Goal: Task Accomplishment & Management: Manage account settings

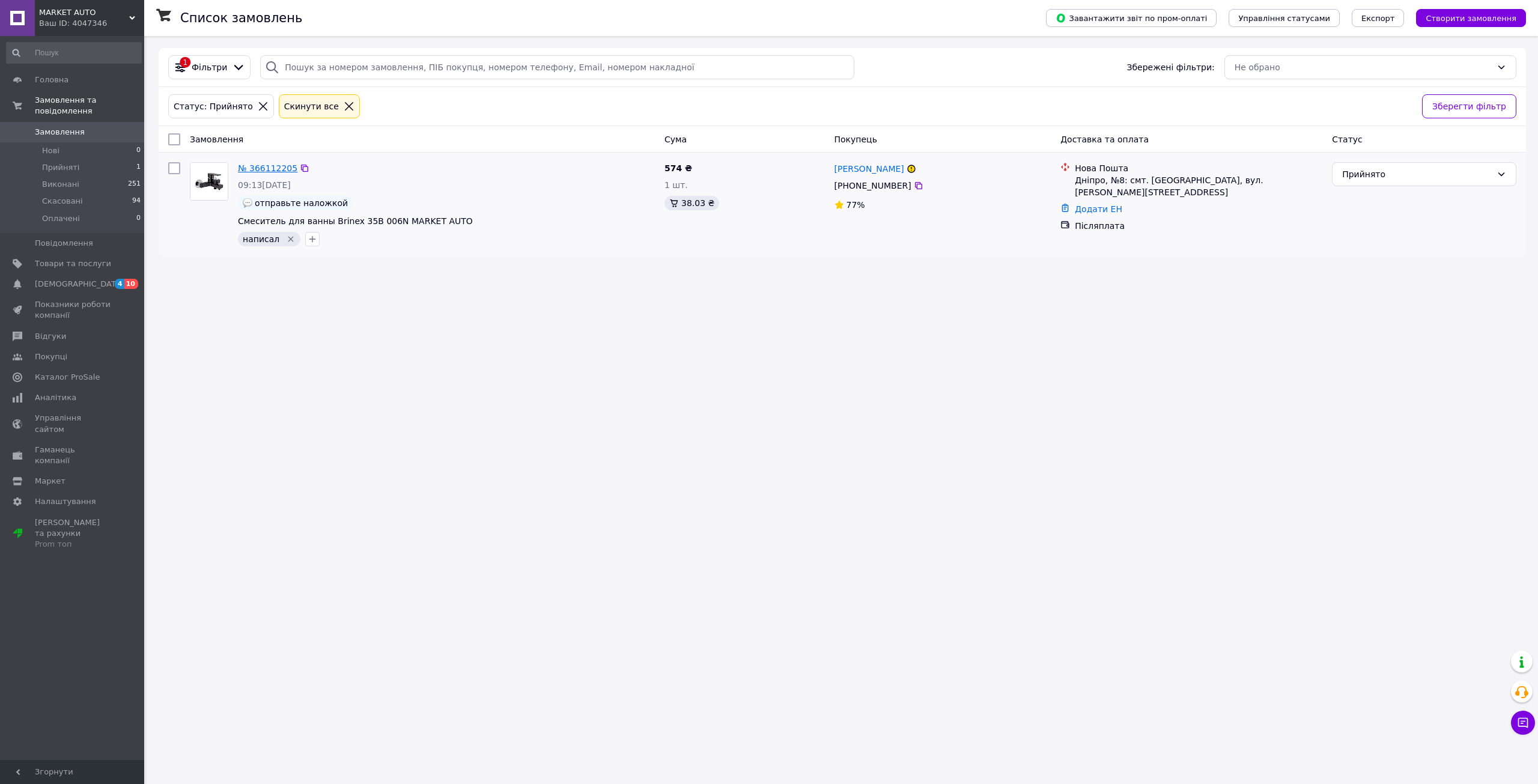
click at [260, 173] on link "№ 366112205" at bounding box center [267, 168] width 60 height 10
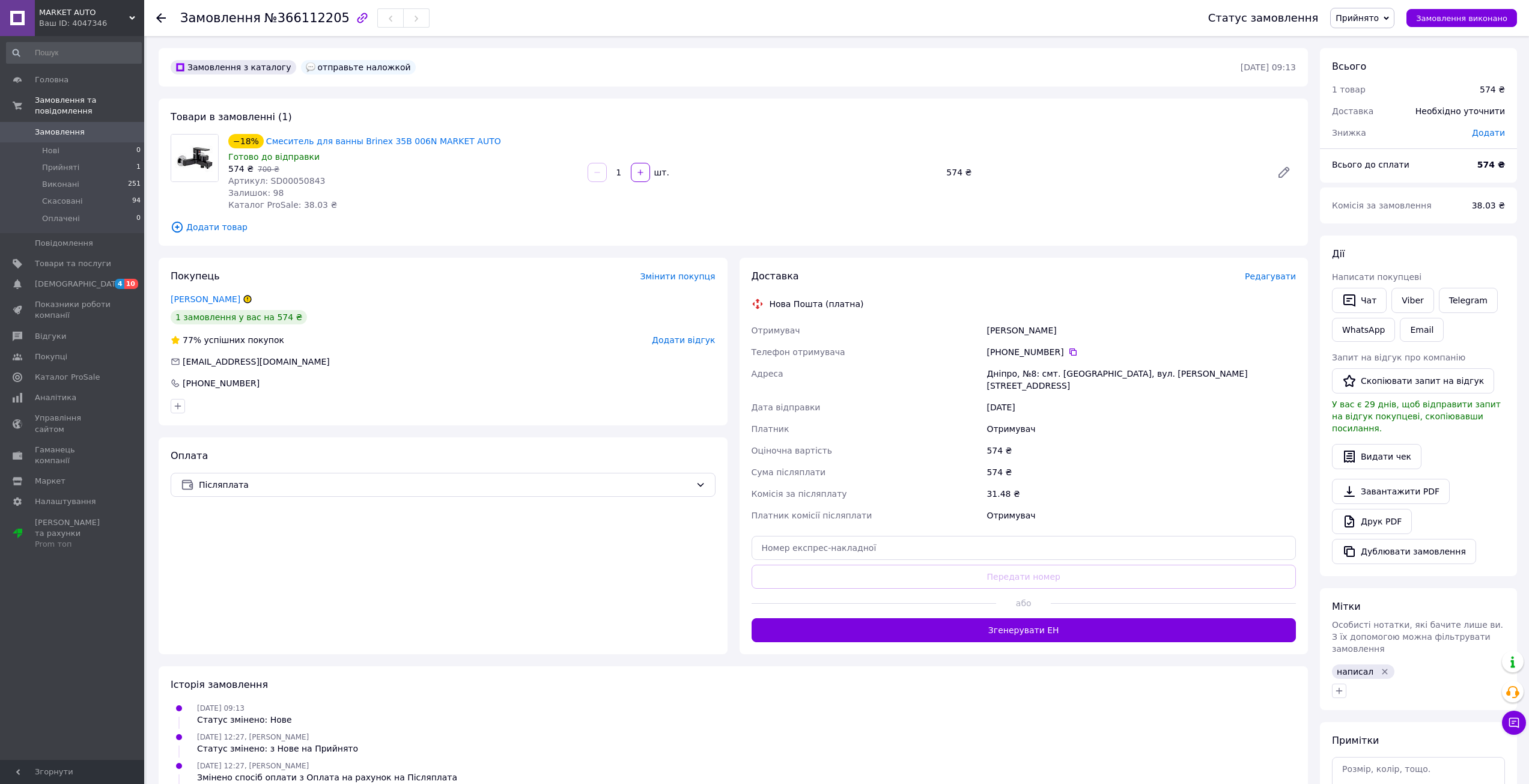
click at [287, 181] on span "Артикул: SD00050843" at bounding box center [277, 181] width 97 height 10
copy span "SD00050843"
click at [1070, 353] on icon at bounding box center [1073, 352] width 8 height 8
drag, startPoint x: 1070, startPoint y: 329, endPoint x: 978, endPoint y: 330, distance: 92.0
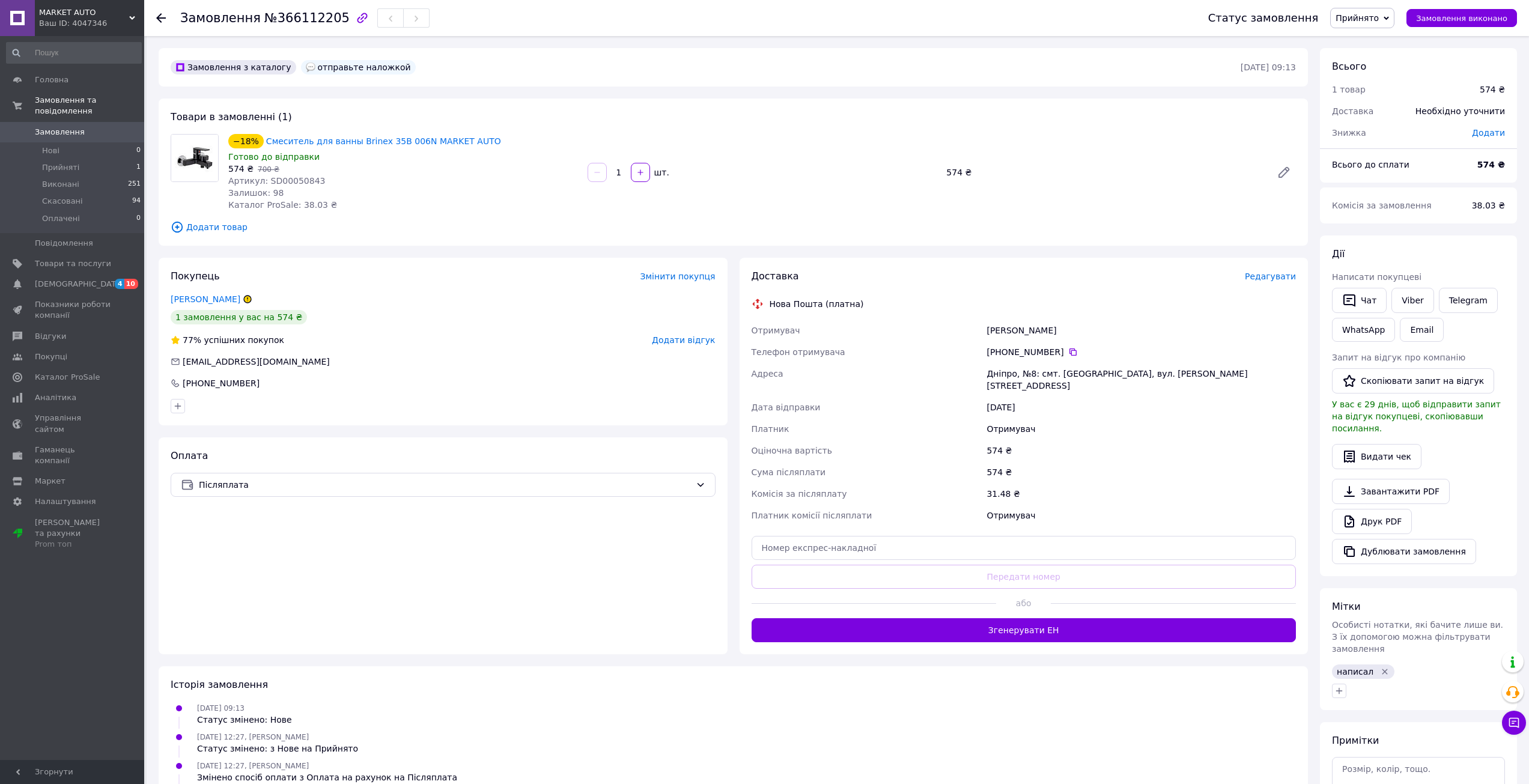
click at [978, 330] on div "Отримувач Мариевский Сергей Телефон отримувача +380 95 917 65 00   Адреса Дніпр…" at bounding box center [1024, 423] width 550 height 207
copy div "Отримувач Мариевский Сергей"
click at [994, 375] on div "Дніпро, №8: смт. [GEOGRAPHIC_DATA], вул. [PERSON_NAME][STREET_ADDRESS]" at bounding box center [1141, 379] width 314 height 34
copy div "Дніпро"
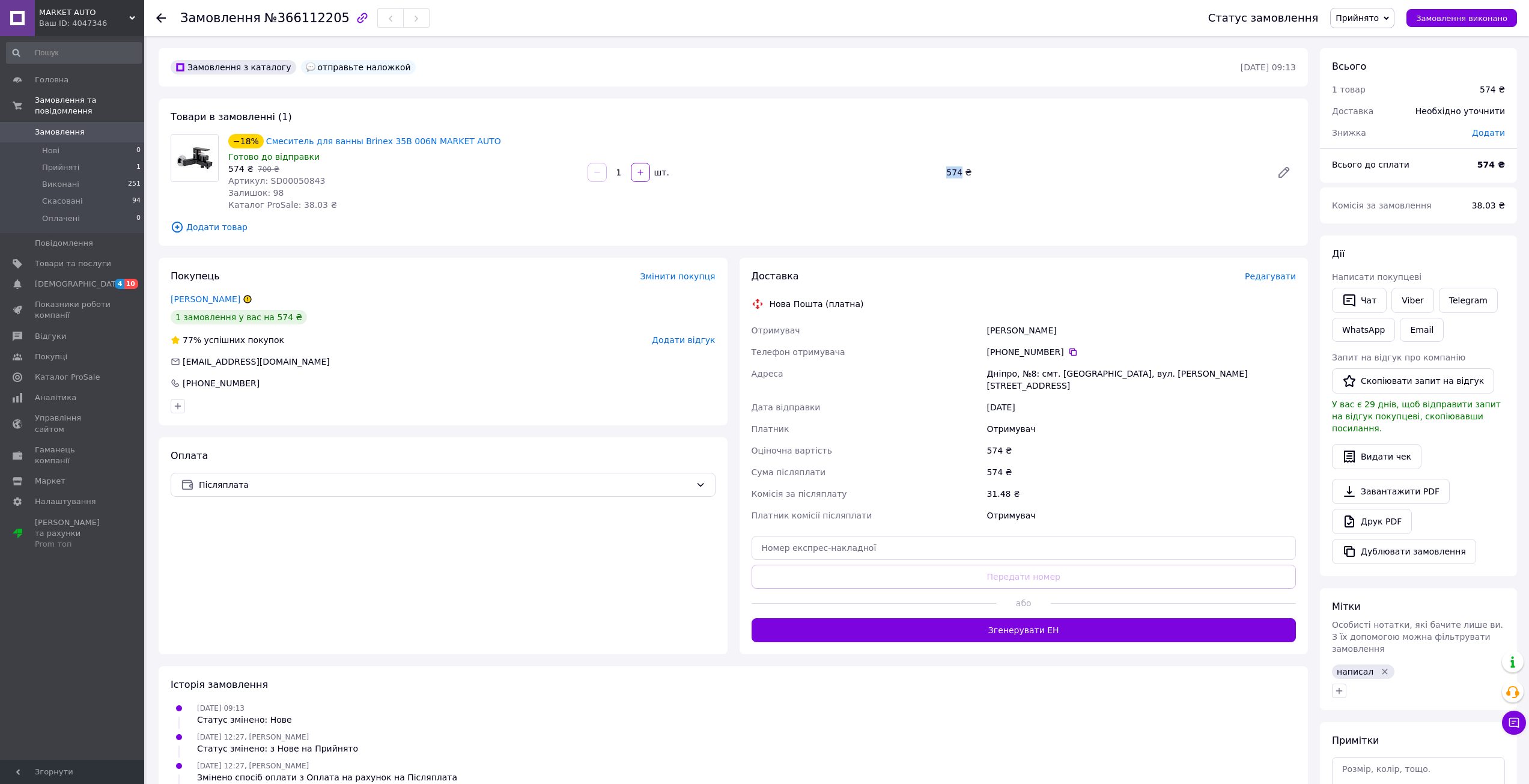
drag, startPoint x: 947, startPoint y: 193, endPoint x: 960, endPoint y: 199, distance: 14.3
click at [960, 199] on div "−18% Смеситель для ванны Brinex 35B 006N MARKET AUTO Готово до відправки 574 ₴ …" at bounding box center [761, 172] width 1077 height 81
copy div "шт. 574"
click at [902, 542] on input "text" at bounding box center [1024, 548] width 545 height 24
paste input "20451269196017"
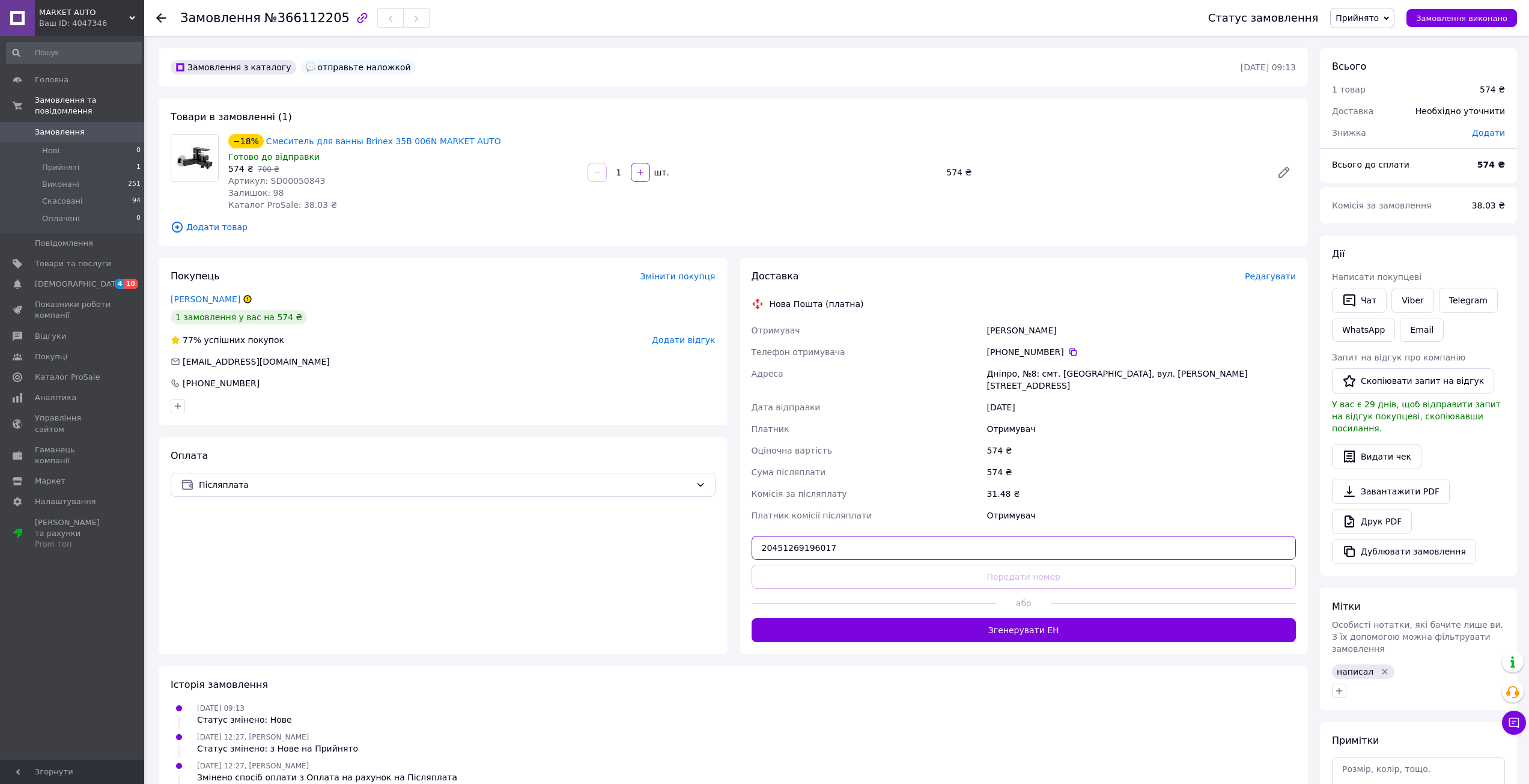
type input "20451269196017"
click at [870, 565] on button "Передати номер" at bounding box center [1024, 577] width 545 height 24
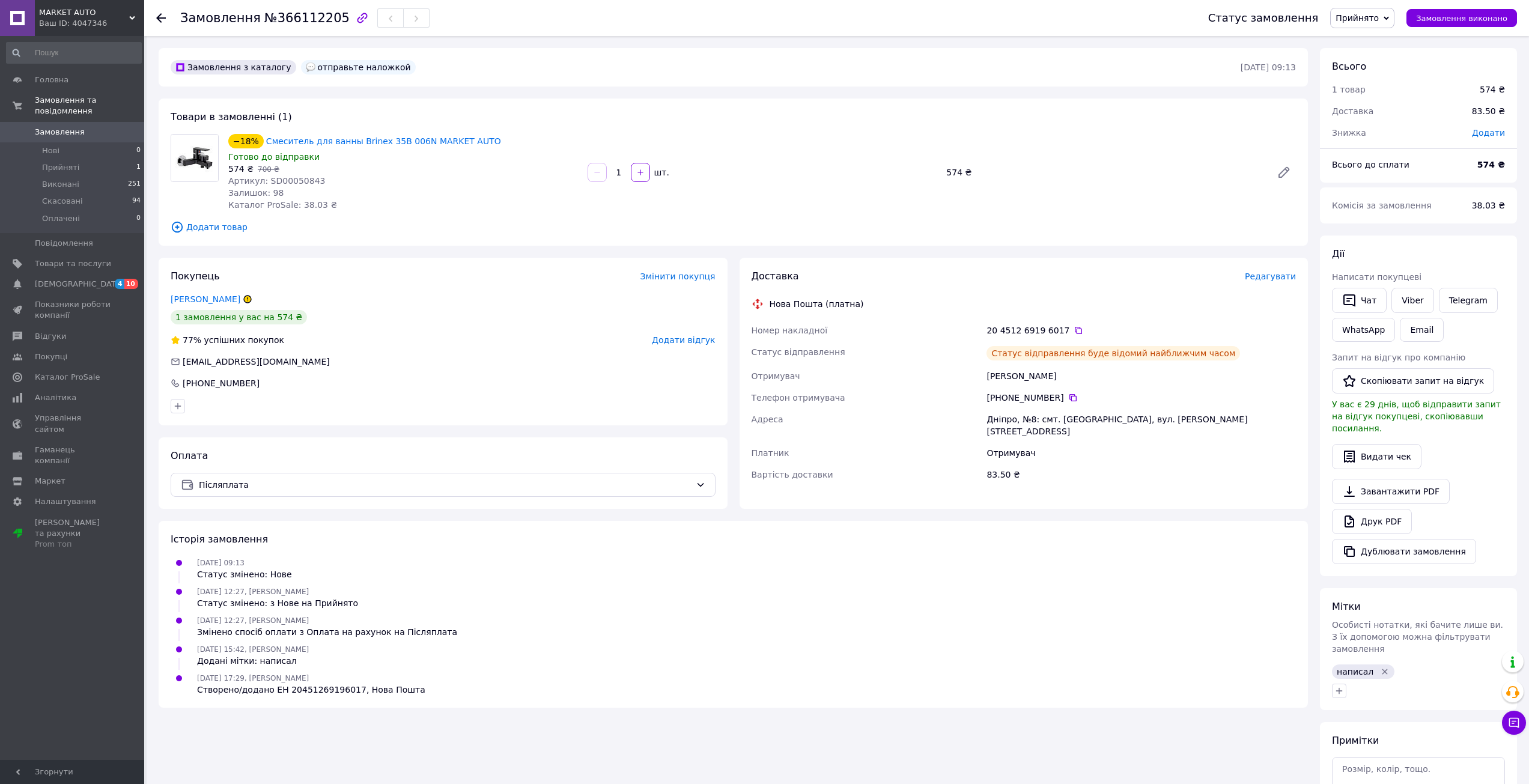
drag, startPoint x: 1069, startPoint y: 370, endPoint x: 943, endPoint y: 366, distance: 126.1
click at [943, 366] on div "Номер накладної 20 4512 6919 6017   Статус відправлення Статус відправлення буд…" at bounding box center [1024, 403] width 550 height 166
copy div "Отримувач Мариевский Сергей"
drag, startPoint x: 1057, startPoint y: 398, endPoint x: 1009, endPoint y: 400, distance: 48.0
click at [1009, 400] on div "[PHONE_NUMBER]" at bounding box center [1141, 398] width 309 height 12
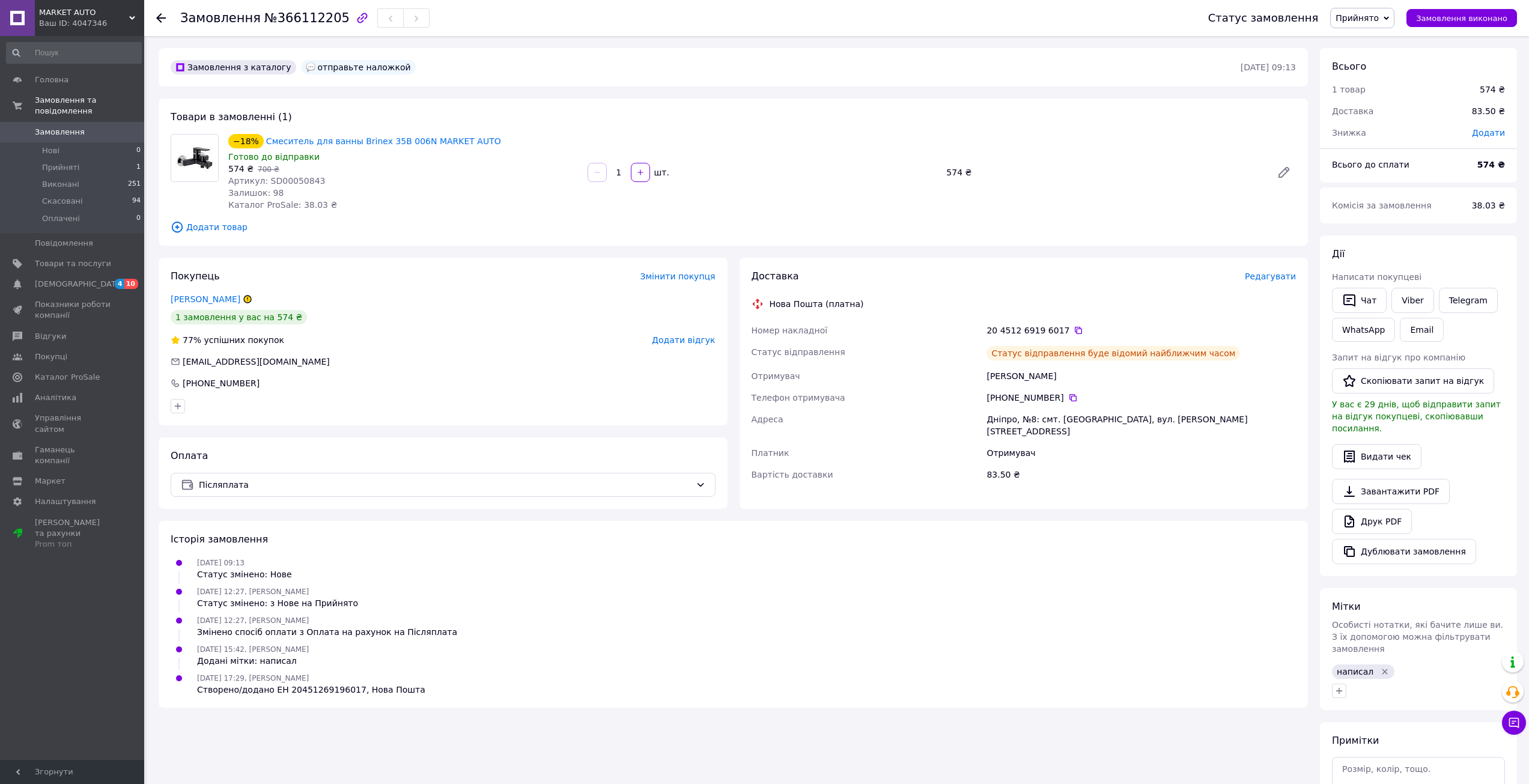
copy div "95 917 65 00"
click at [996, 426] on div "Дніпро, №8: смт. [GEOGRAPHIC_DATA], вул. [PERSON_NAME][STREET_ADDRESS]" at bounding box center [1141, 425] width 314 height 34
copy div "Дніпро"
drag, startPoint x: 465, startPoint y: 139, endPoint x: 264, endPoint y: 136, distance: 201.0
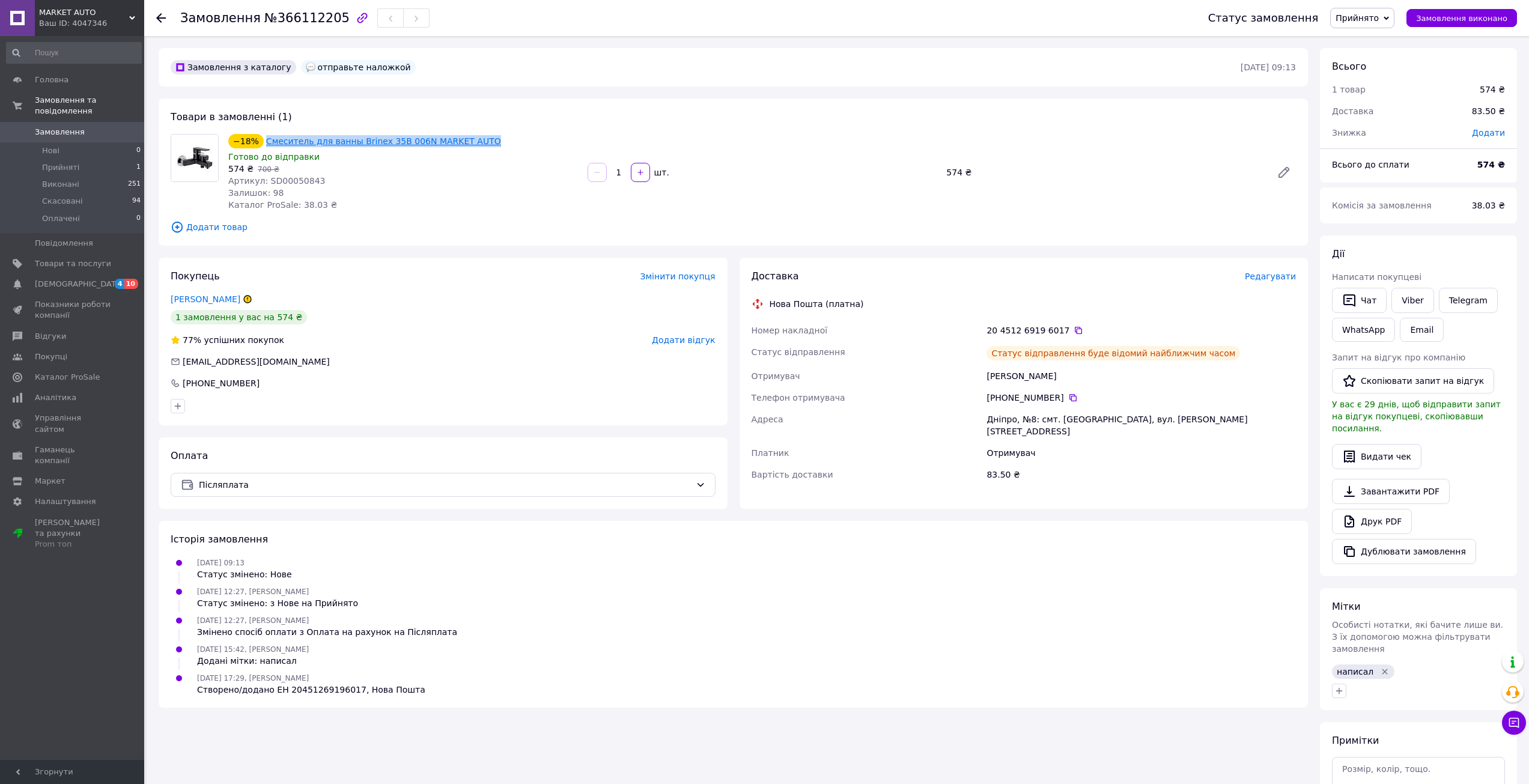
click at [264, 136] on div "−18% Смеситель для ванны Brinex 35B 006N MARKET AUTO" at bounding box center [403, 141] width 352 height 17
copy link "Смеситель для ванны Brinex 35B 006N MARKET AUTO"
click at [1070, 395] on icon at bounding box center [1073, 398] width 8 height 8
click at [296, 27] on div "Замовлення №366112205" at bounding box center [305, 18] width 249 height 21
drag, startPoint x: 296, startPoint y: 27, endPoint x: 305, endPoint y: 42, distance: 17.5
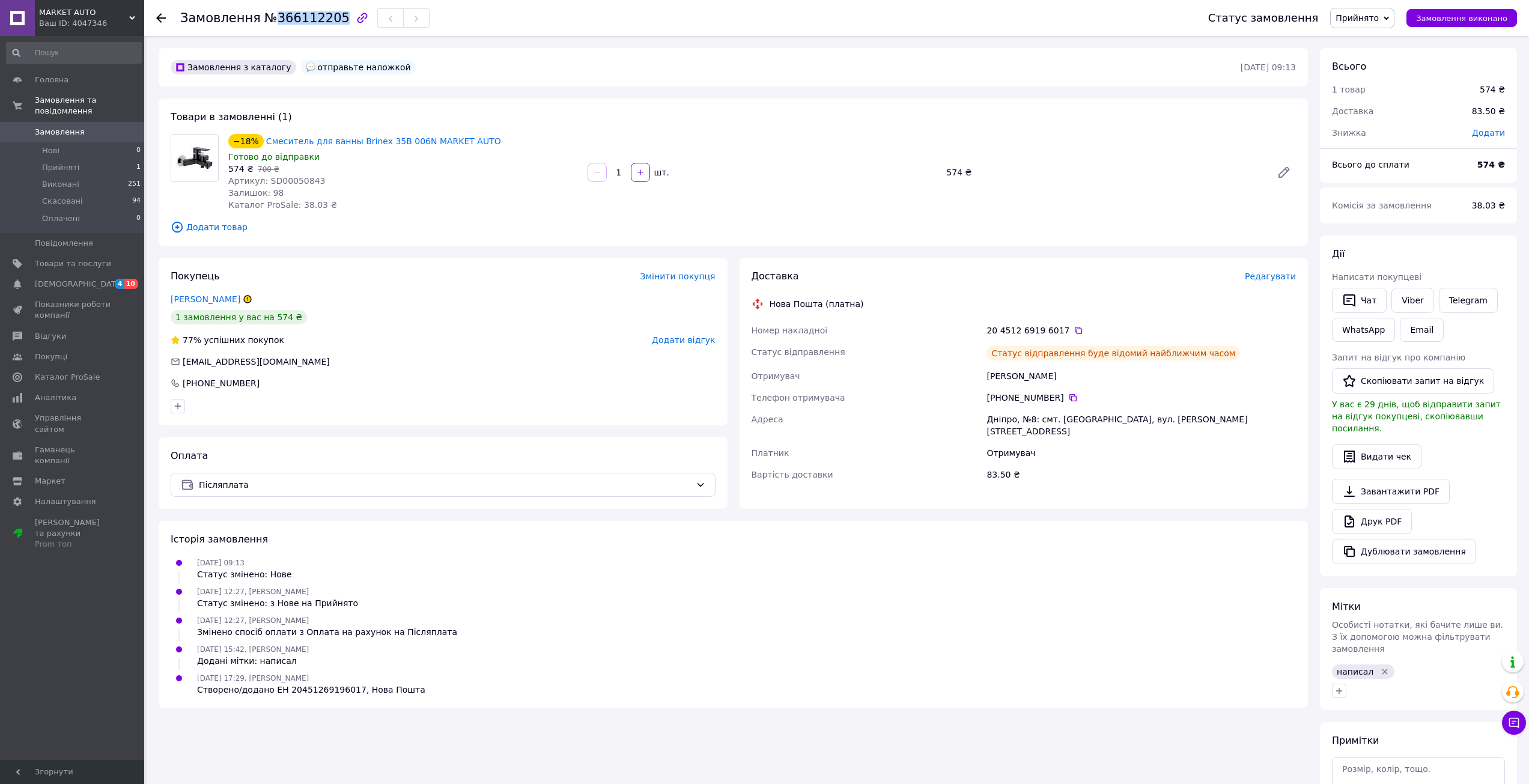
click at [296, 27] on div "Замовлення №366112205" at bounding box center [305, 18] width 249 height 21
copy span "366112205"
drag, startPoint x: 1484, startPoint y: 207, endPoint x: 1496, endPoint y: 214, distance: 13.9
click at [1496, 214] on div "Комісія за замовлення 38.03 ₴" at bounding box center [1419, 205] width 188 height 27
copy div "Комісія за замовлення 38.03"
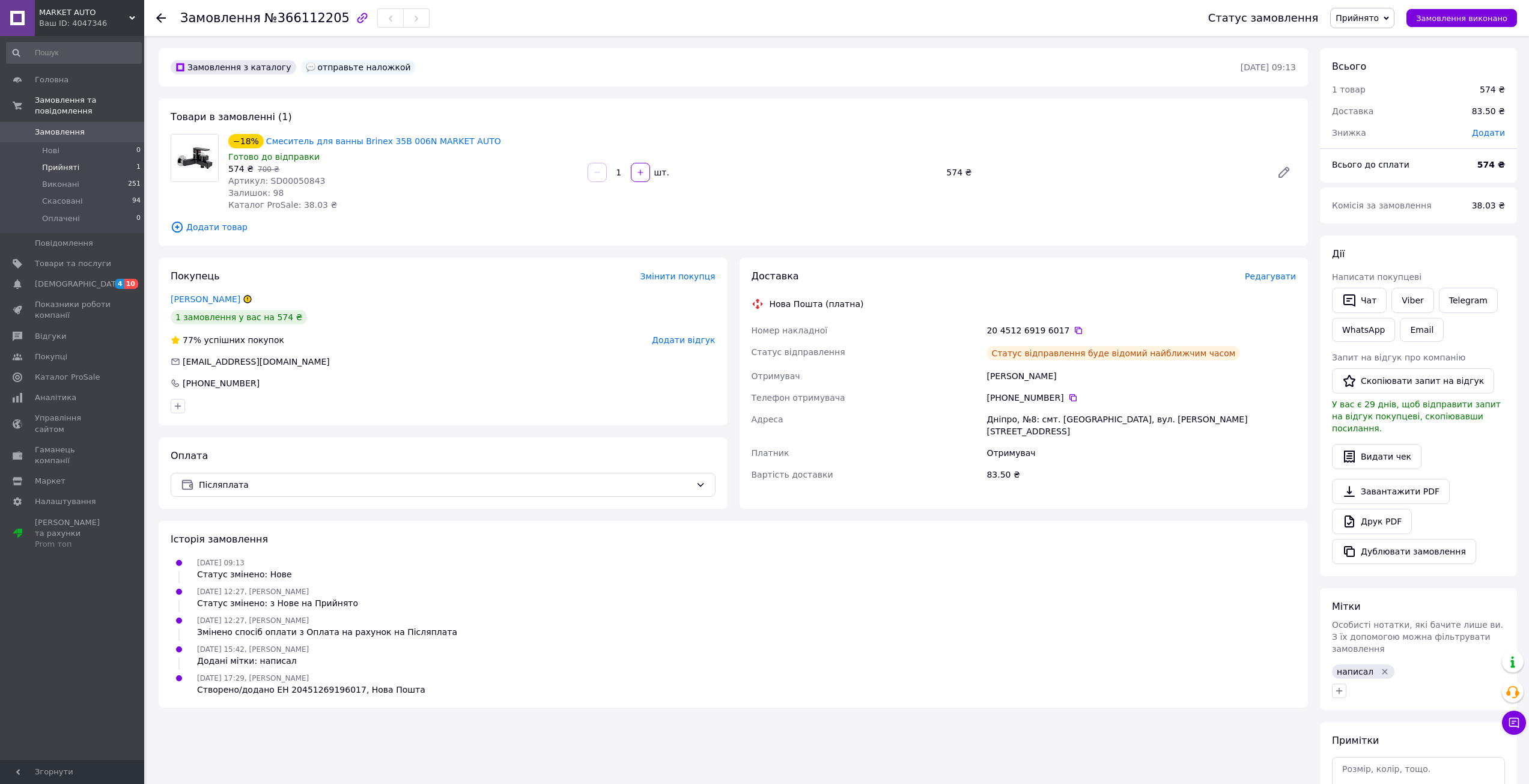
click at [49, 162] on span "Прийняті" at bounding box center [60, 168] width 37 height 11
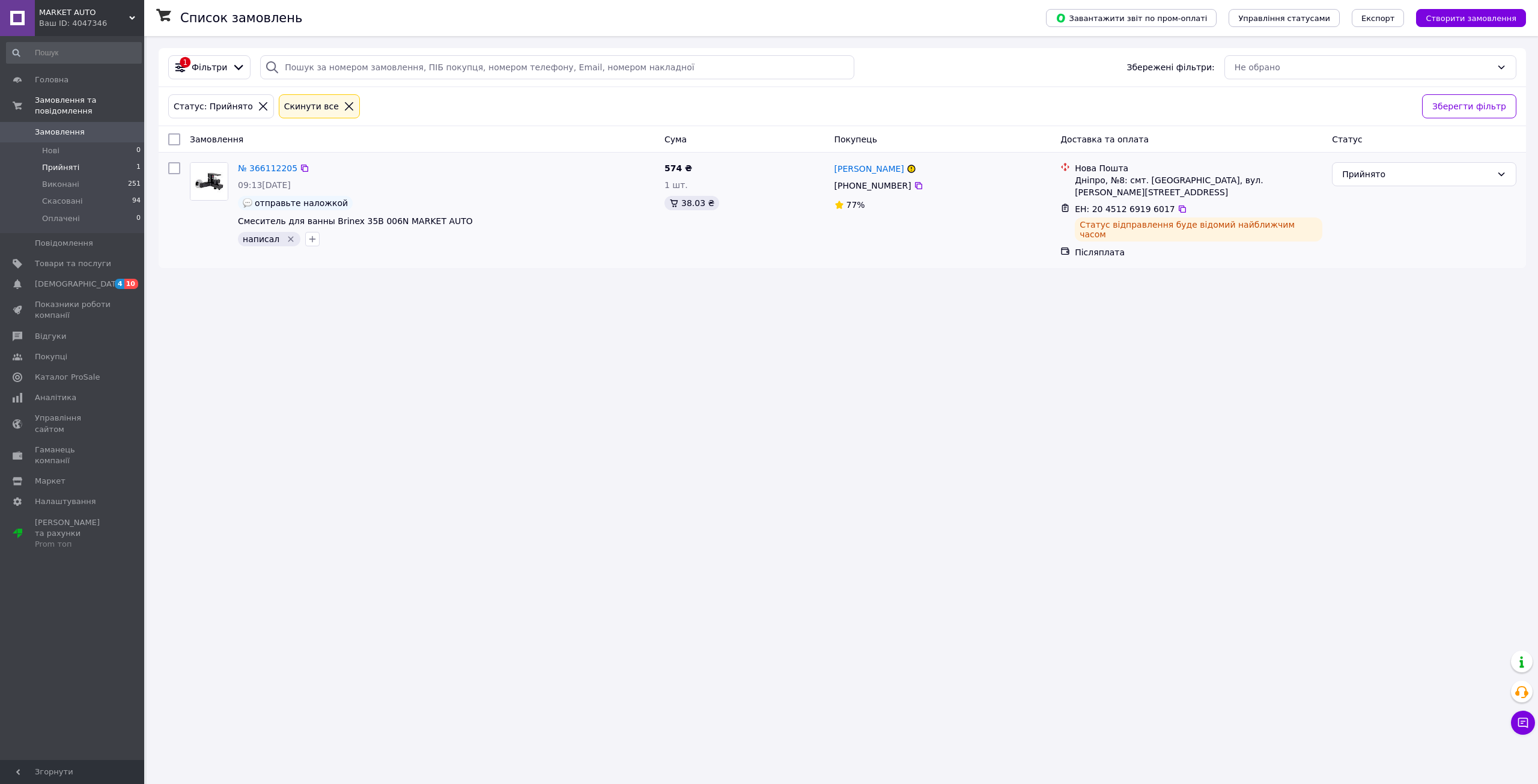
click at [289, 239] on icon "Видалити мітку" at bounding box center [291, 239] width 10 height 10
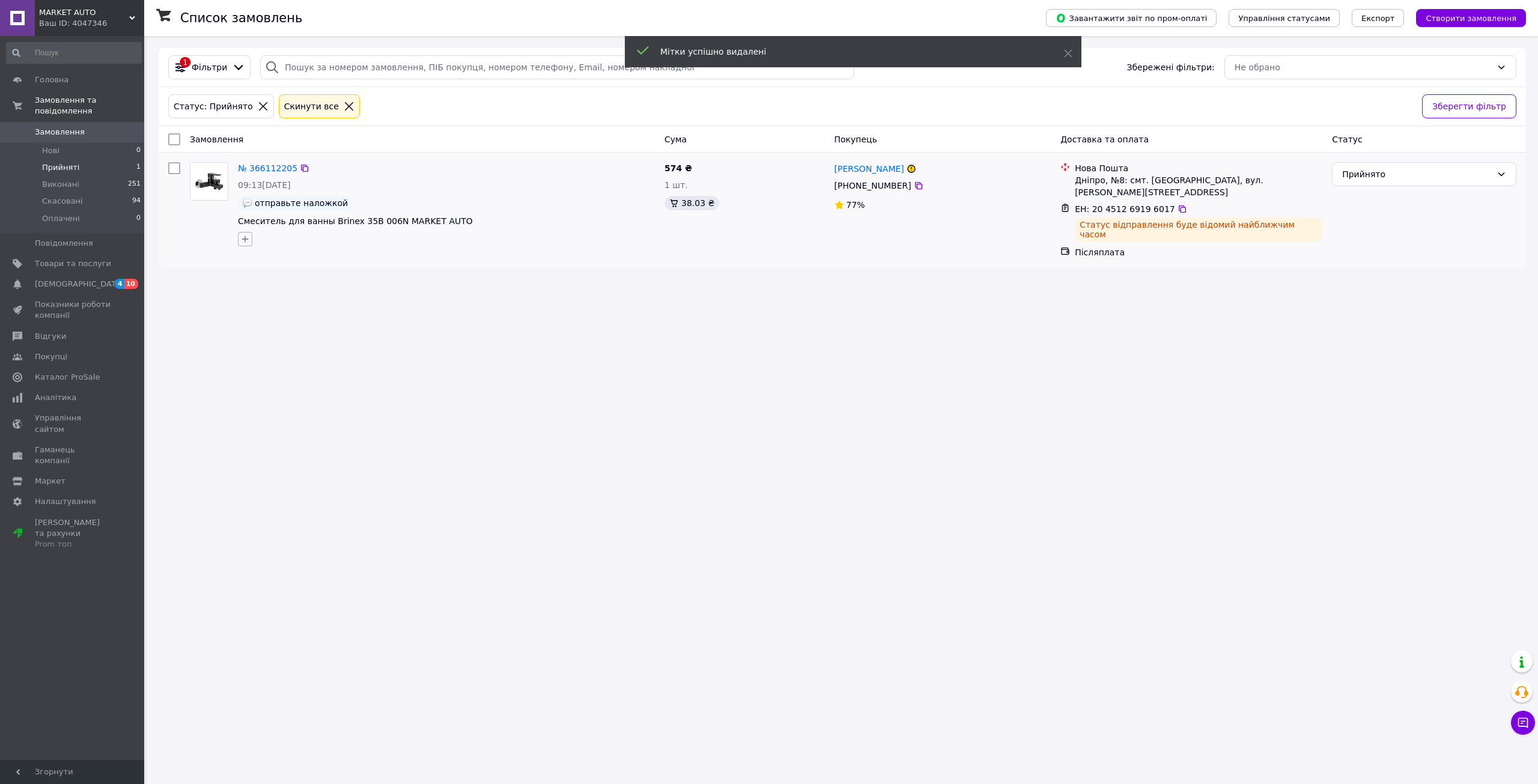
click at [251, 237] on button "button" at bounding box center [244, 239] width 14 height 14
click at [285, 398] on div "п" at bounding box center [312, 399] width 135 height 11
checkbox input "true"
click at [297, 446] on button "Додати мітку" at bounding box center [312, 446] width 135 height 23
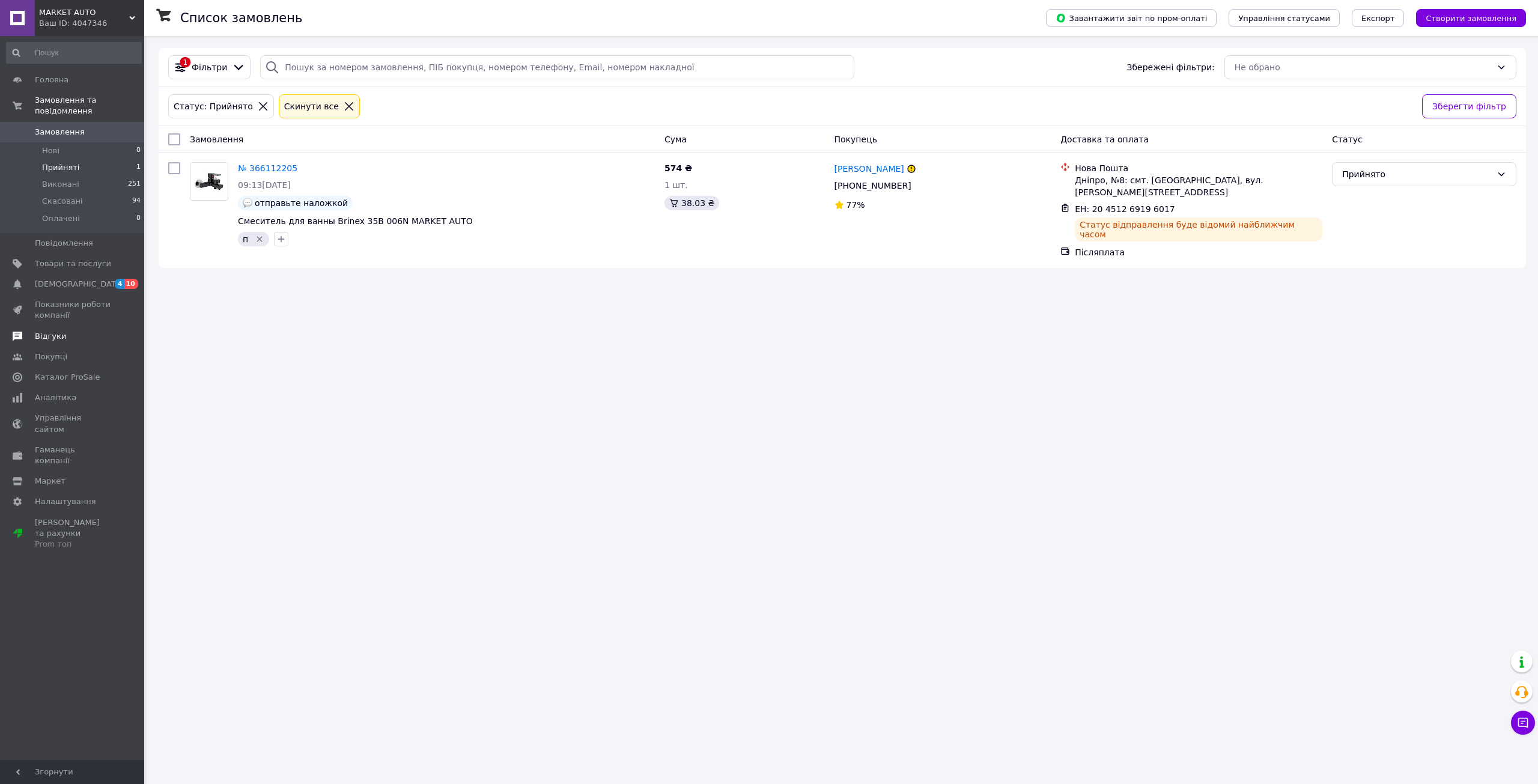
click at [51, 326] on link "Відгуки" at bounding box center [74, 336] width 148 height 21
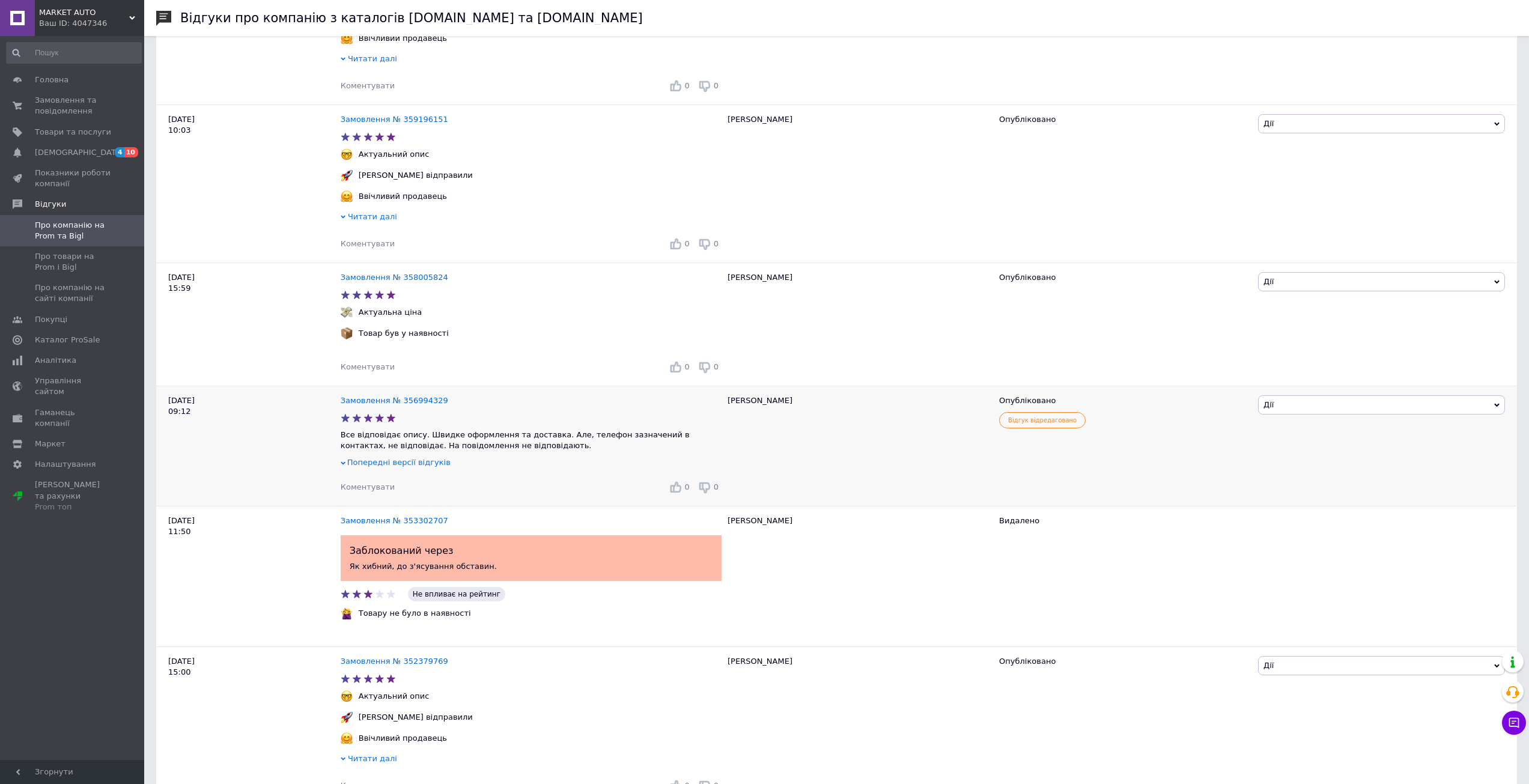
scroll to position [312, 0]
click at [409, 468] on span "Попередні версії відгуків" at bounding box center [399, 463] width 103 height 9
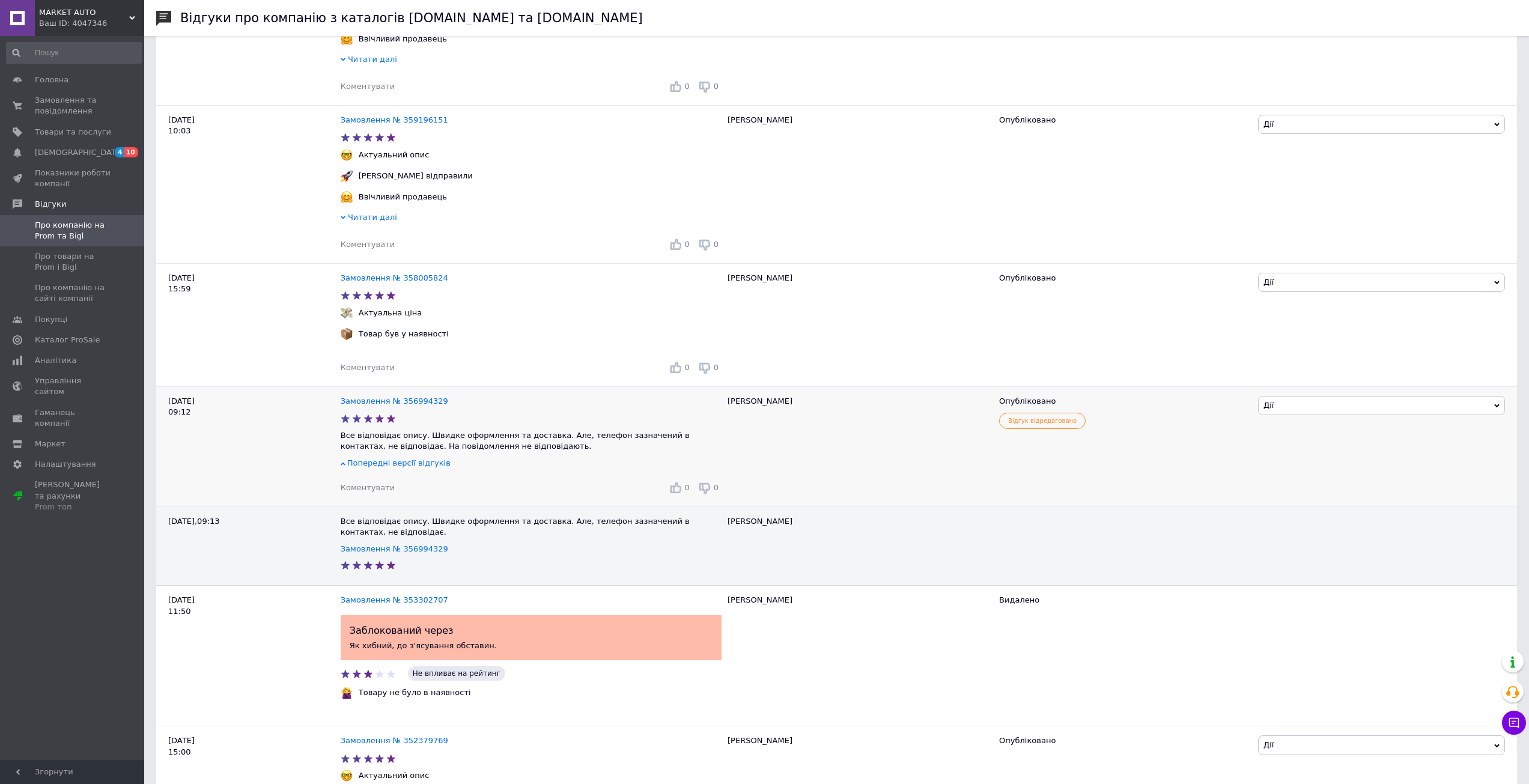
click at [408, 468] on span "Попередні версії відгуків" at bounding box center [399, 463] width 103 height 9
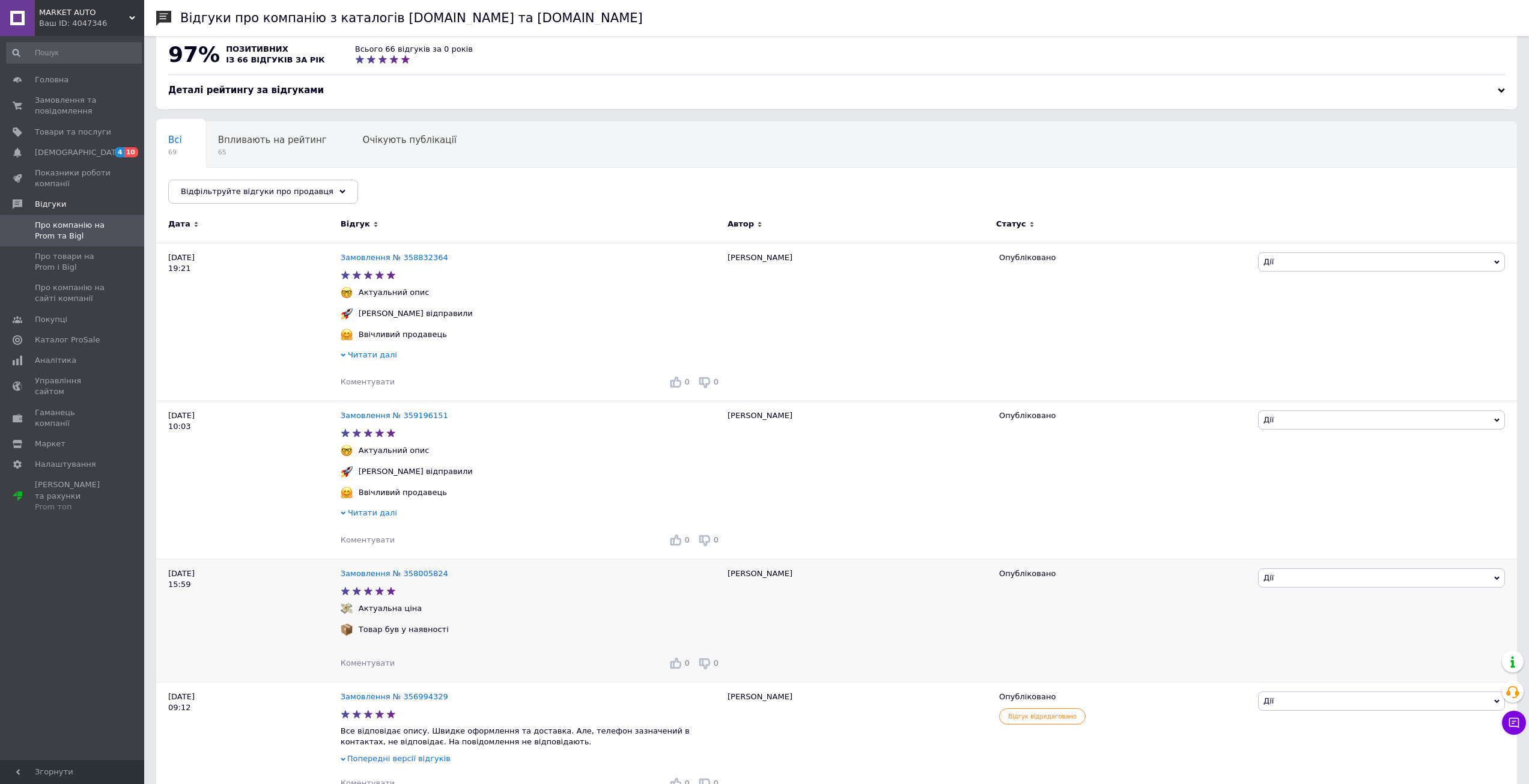
scroll to position [180, 0]
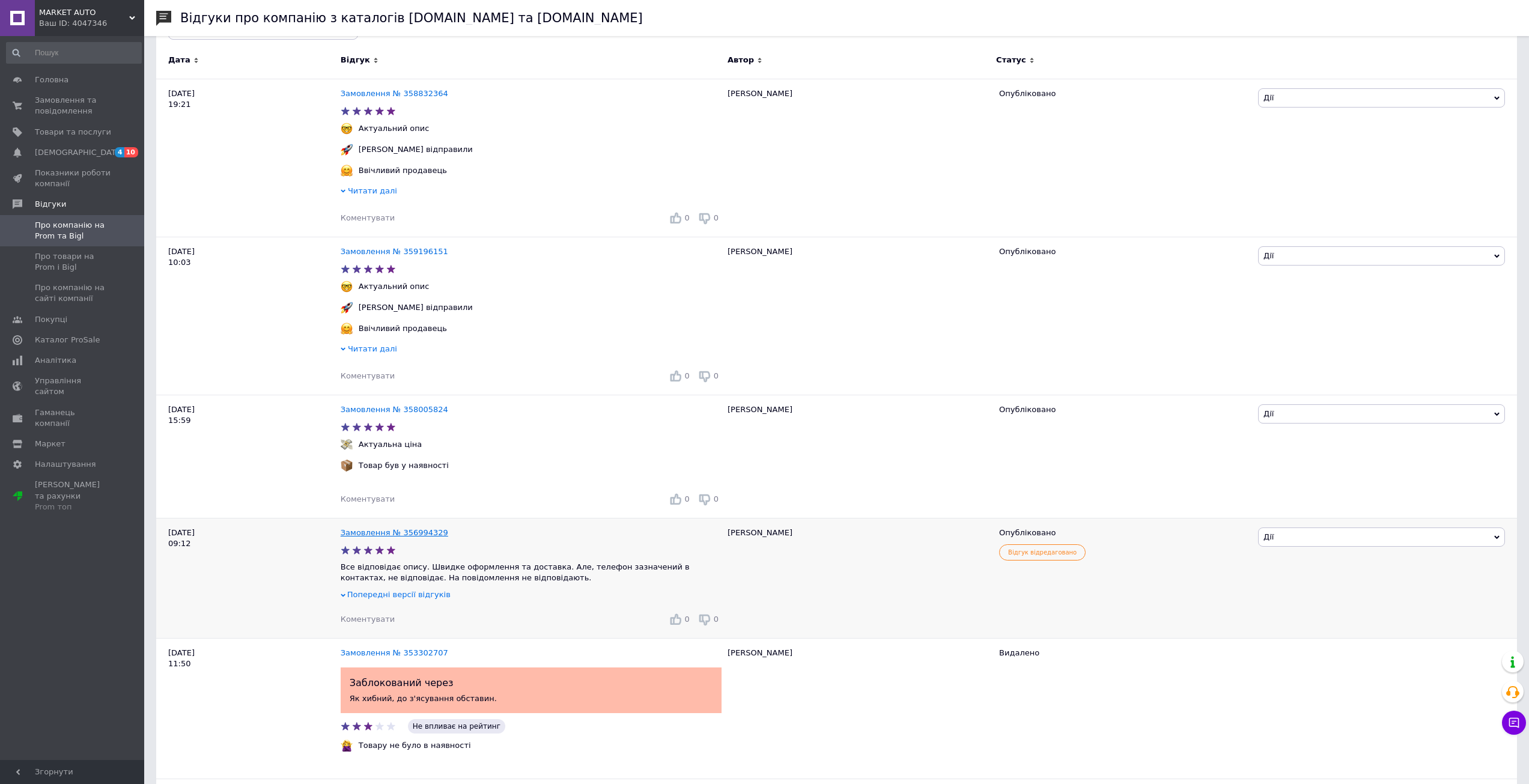
click at [374, 537] on link "Замовлення № 356994329" at bounding box center [394, 532] width 108 height 9
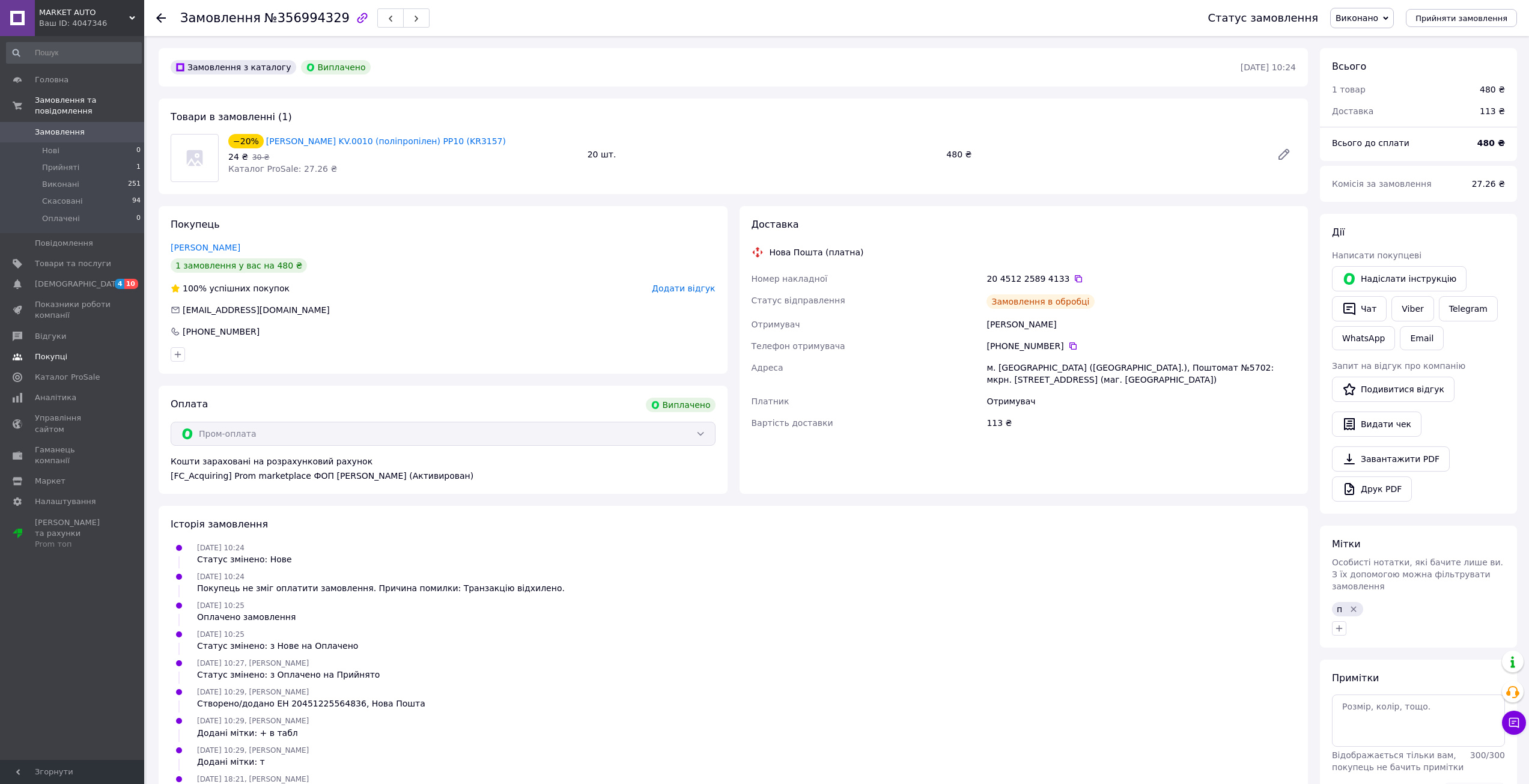
scroll to position [183, 0]
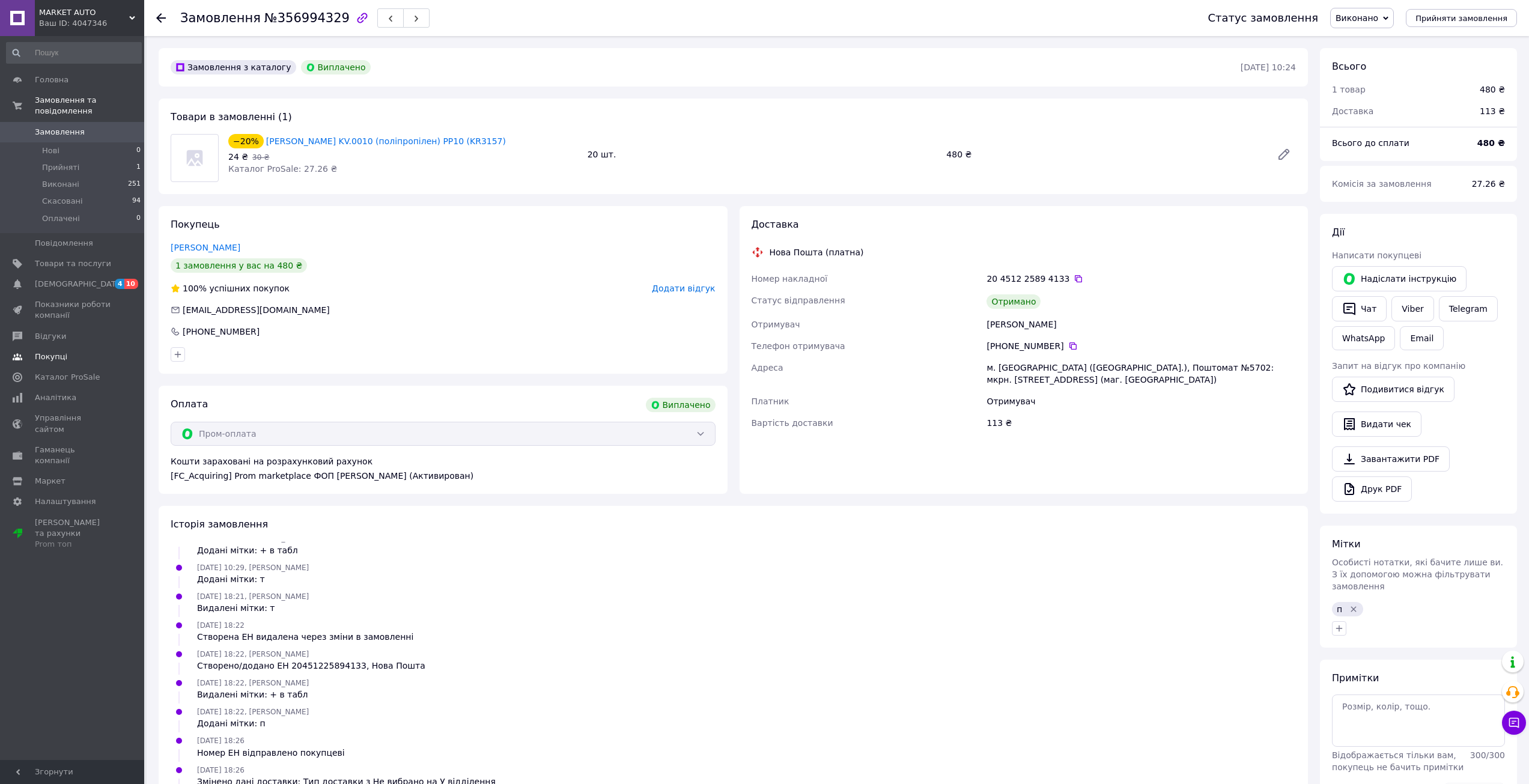
click at [37, 346] on link "Покупці" at bounding box center [74, 357] width 148 height 21
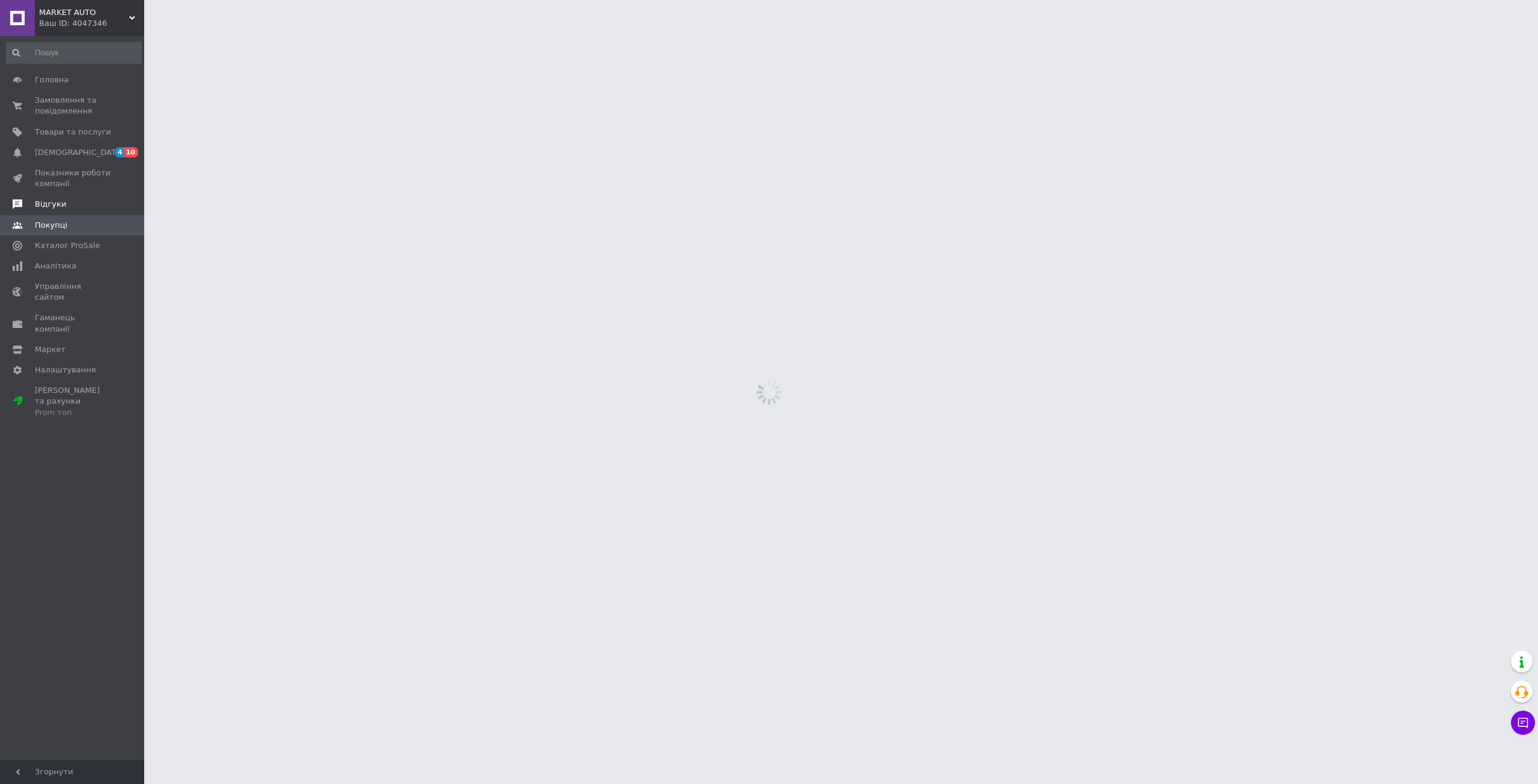
click at [47, 206] on span "Відгуки" at bounding box center [51, 204] width 31 height 11
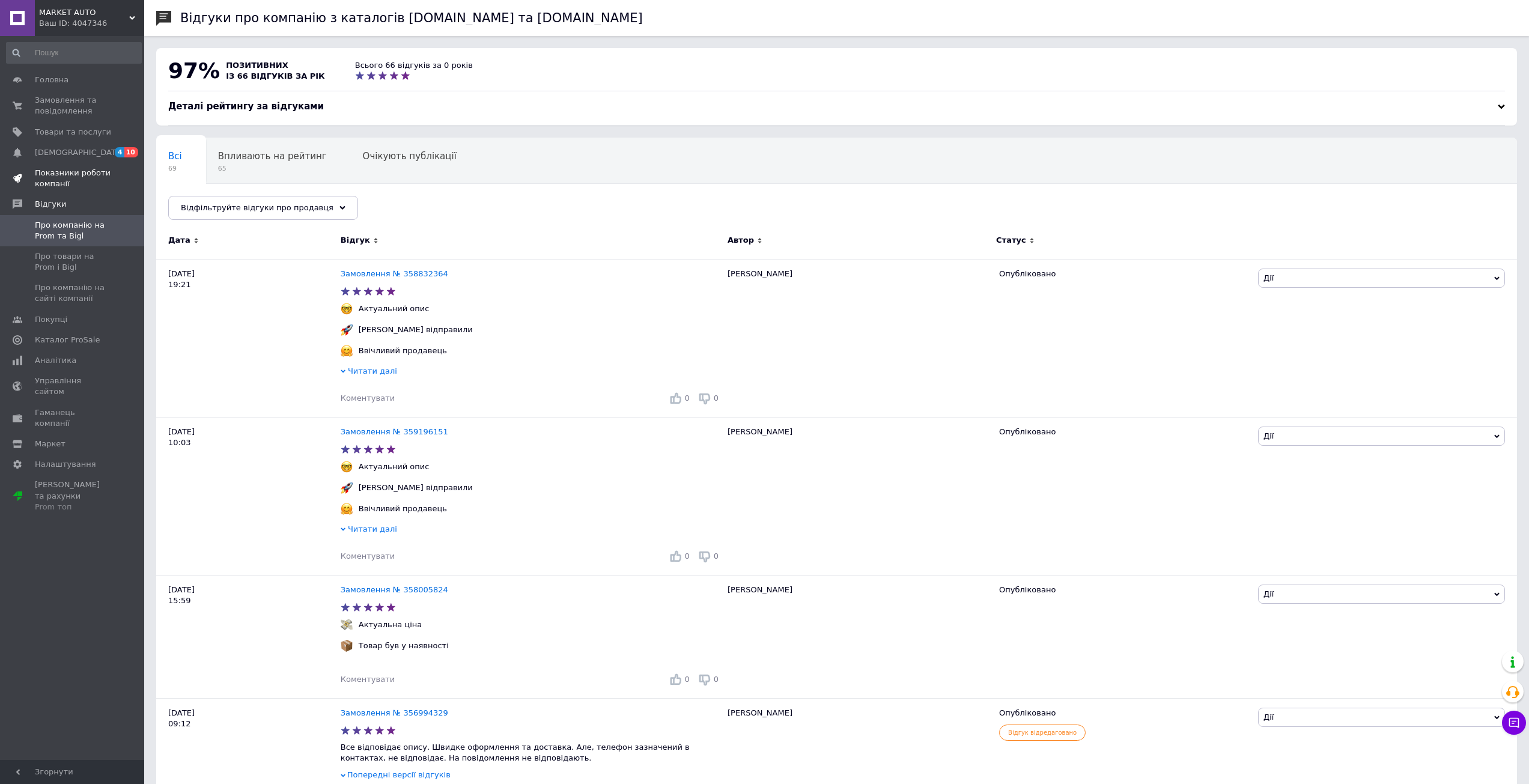
click at [79, 169] on span "Показники роботи компанії" at bounding box center [73, 179] width 76 height 22
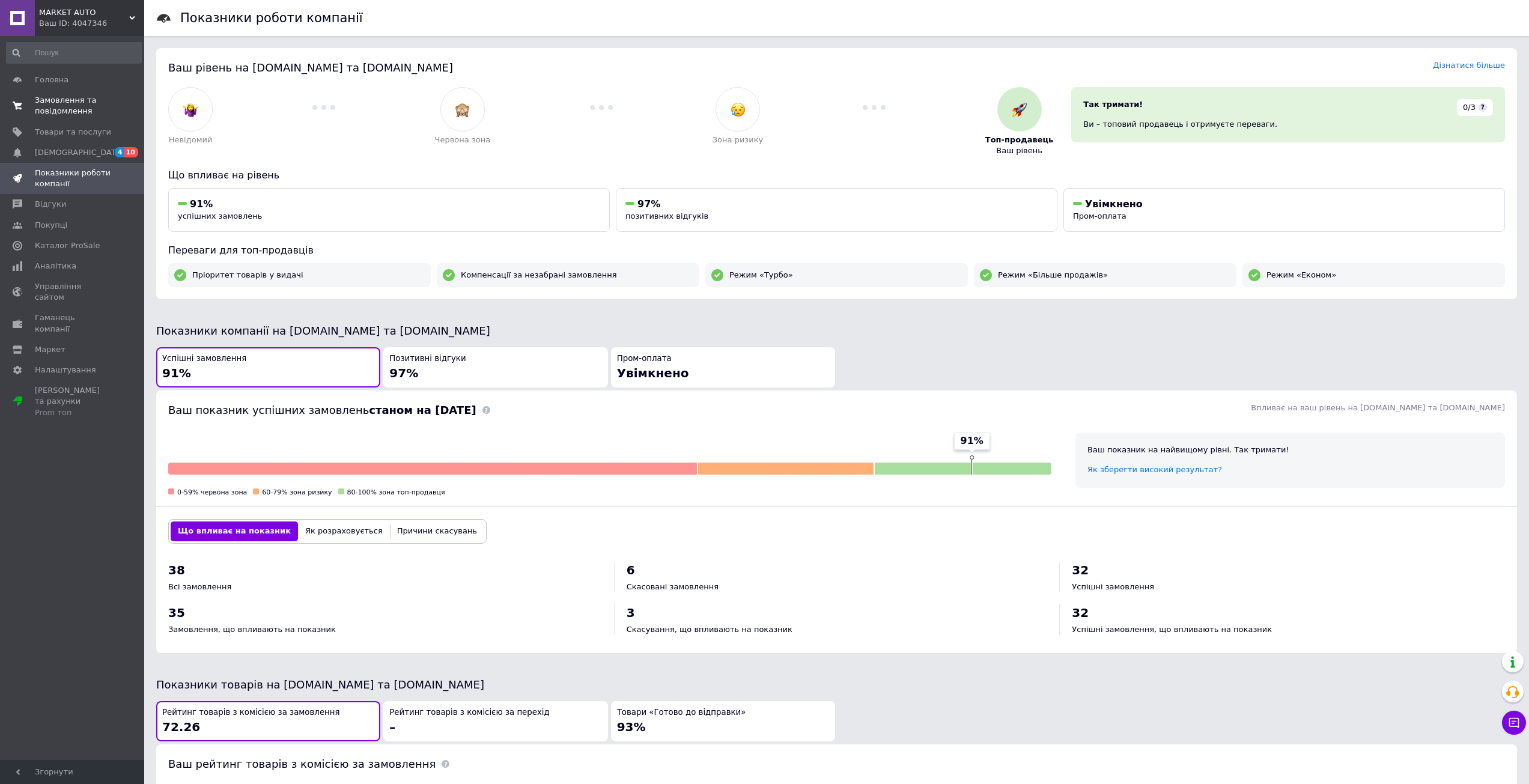
click at [49, 110] on span "Замовлення та повідомлення" at bounding box center [73, 106] width 76 height 22
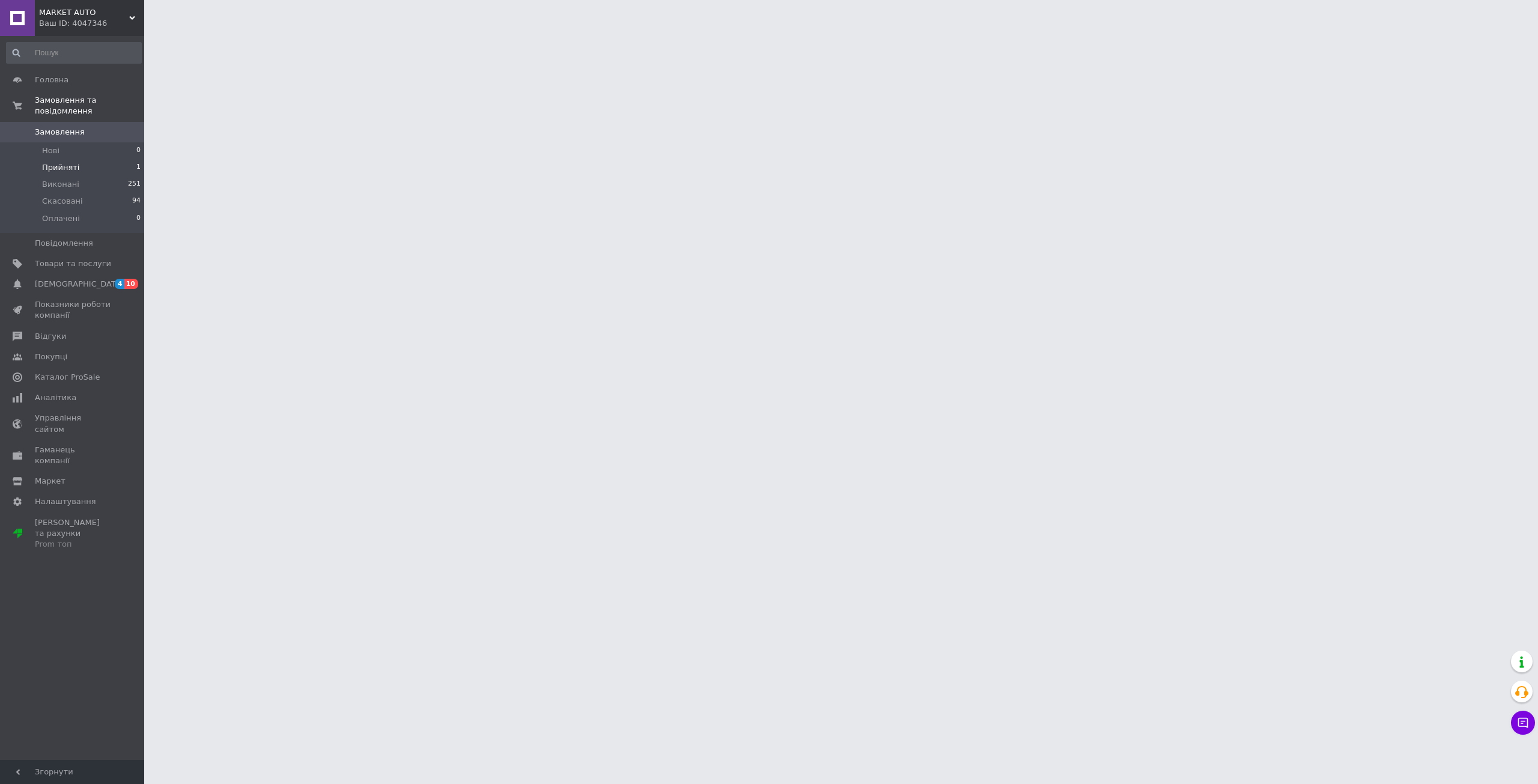
click at [55, 162] on span "Прийняті" at bounding box center [60, 168] width 37 height 11
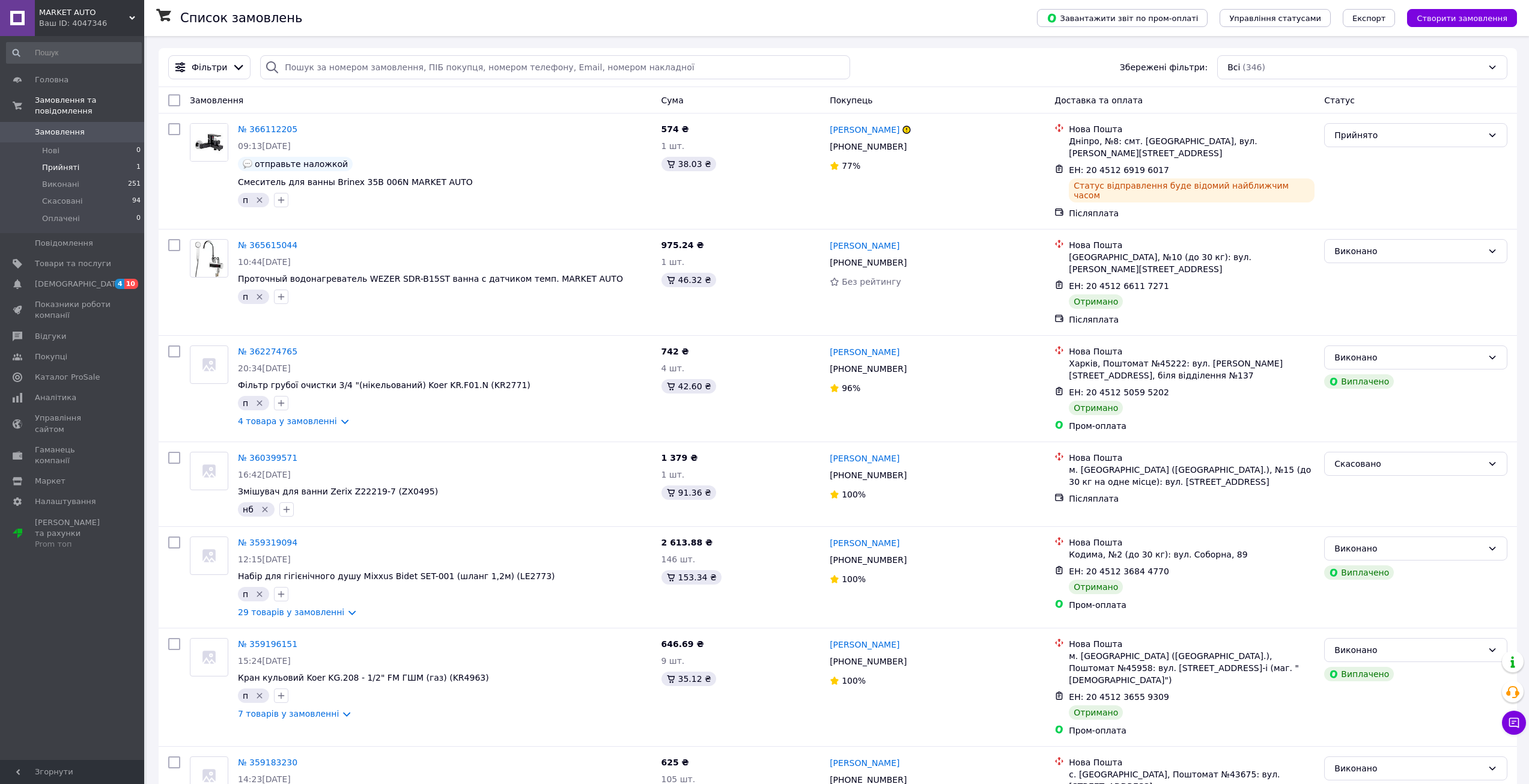
click at [55, 162] on span "Прийняті" at bounding box center [60, 168] width 37 height 11
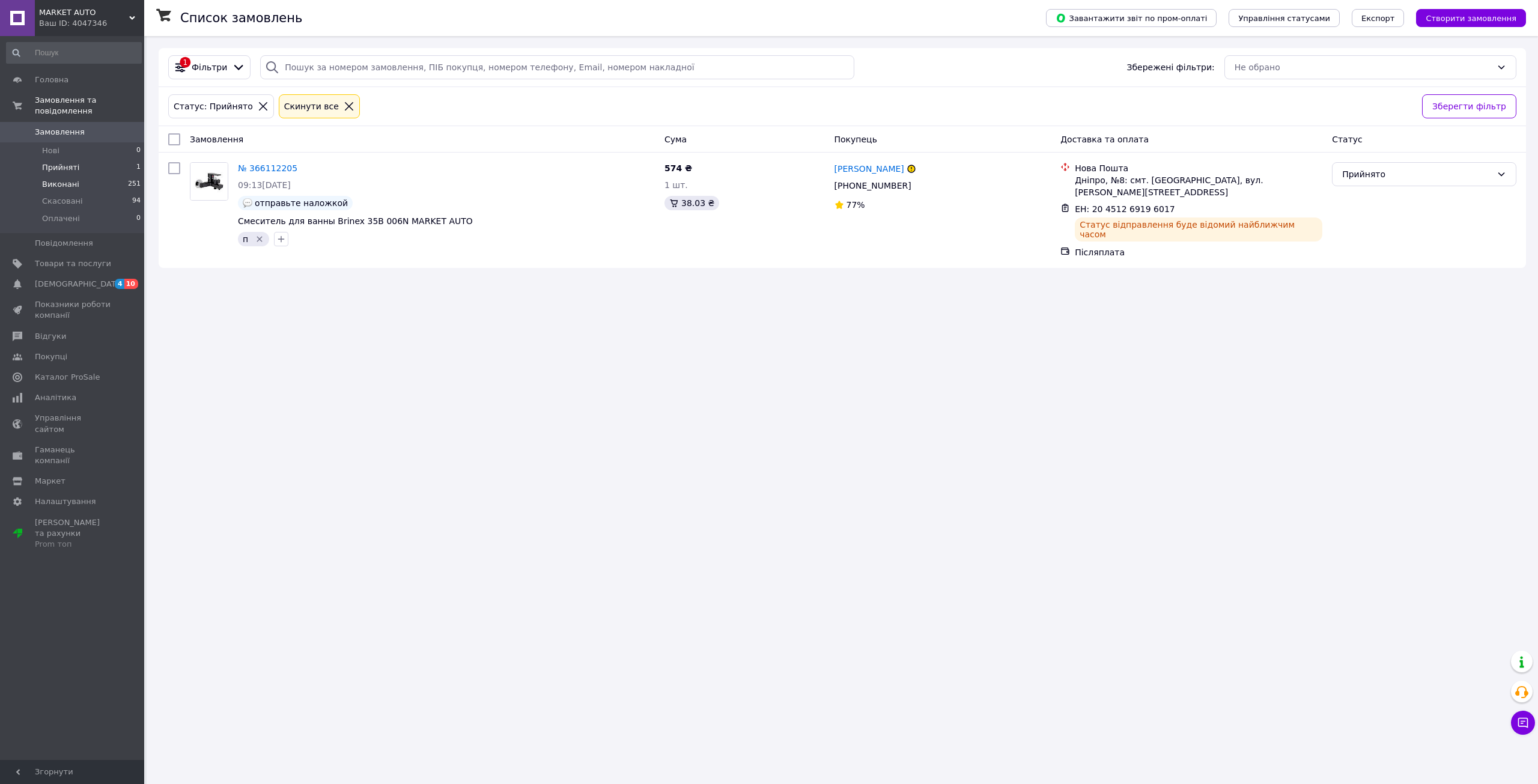
click at [68, 179] on span "Виконані" at bounding box center [60, 184] width 37 height 11
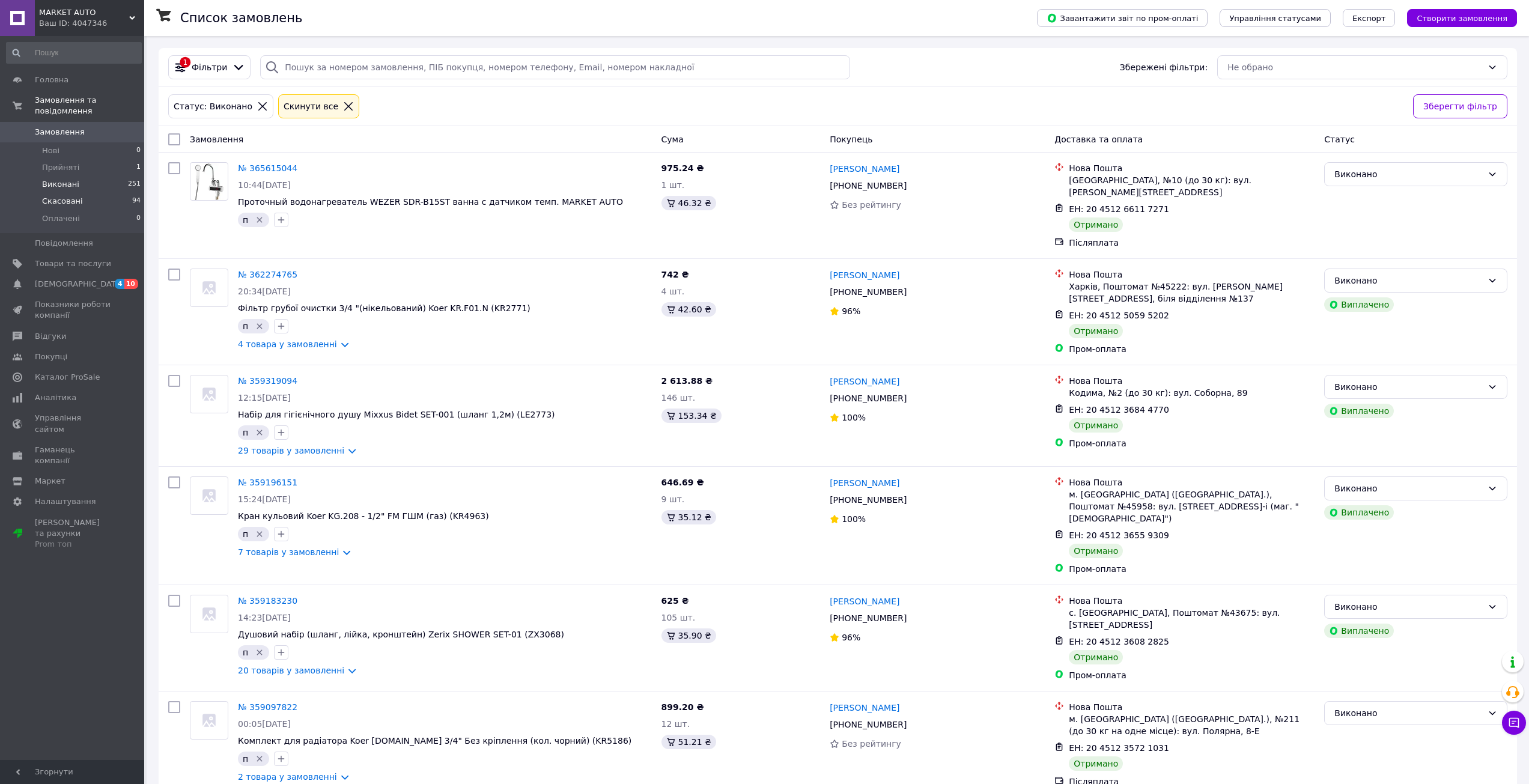
click at [56, 196] on span "Скасовані" at bounding box center [62, 201] width 41 height 11
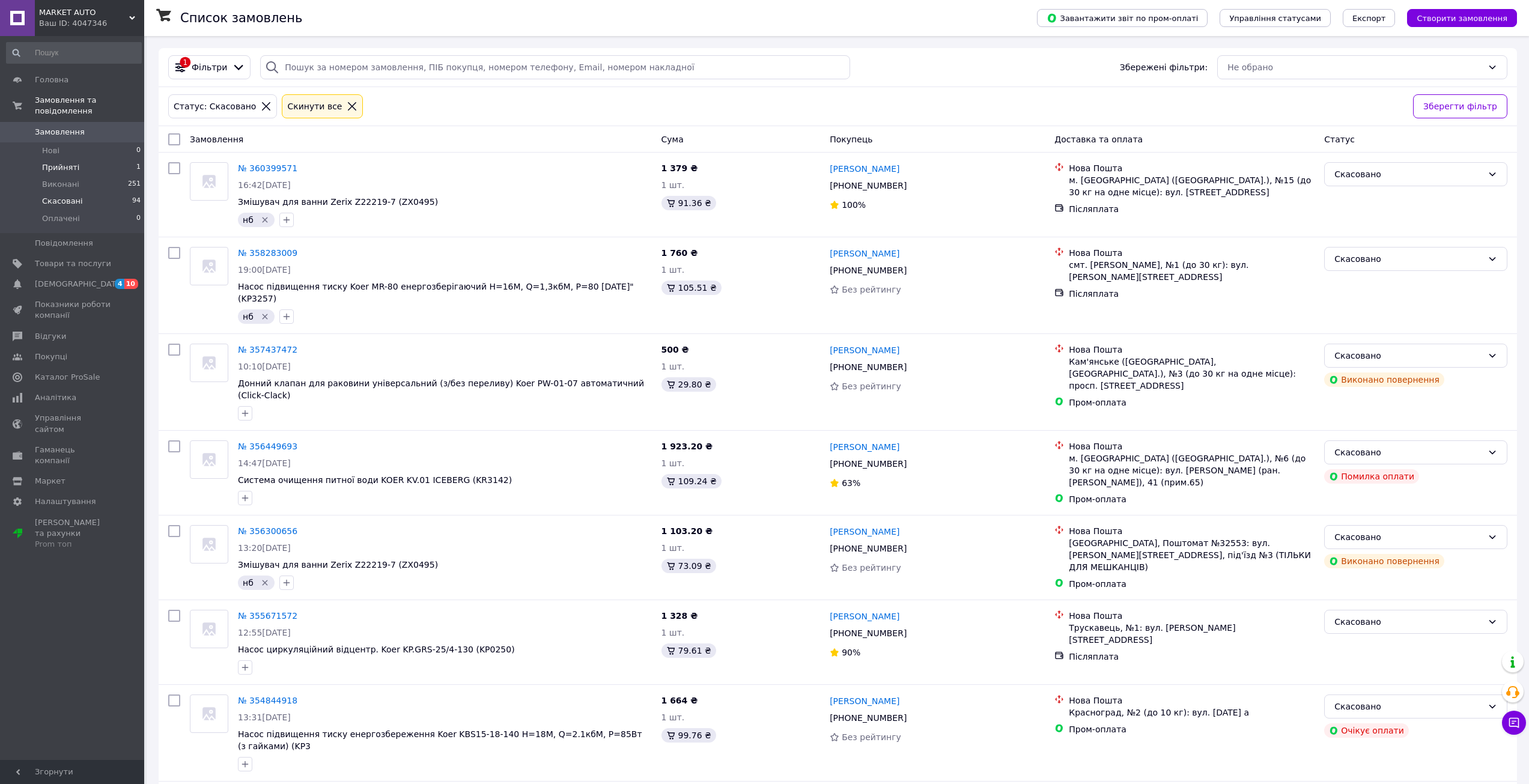
click at [64, 162] on span "Прийняті" at bounding box center [60, 168] width 37 height 11
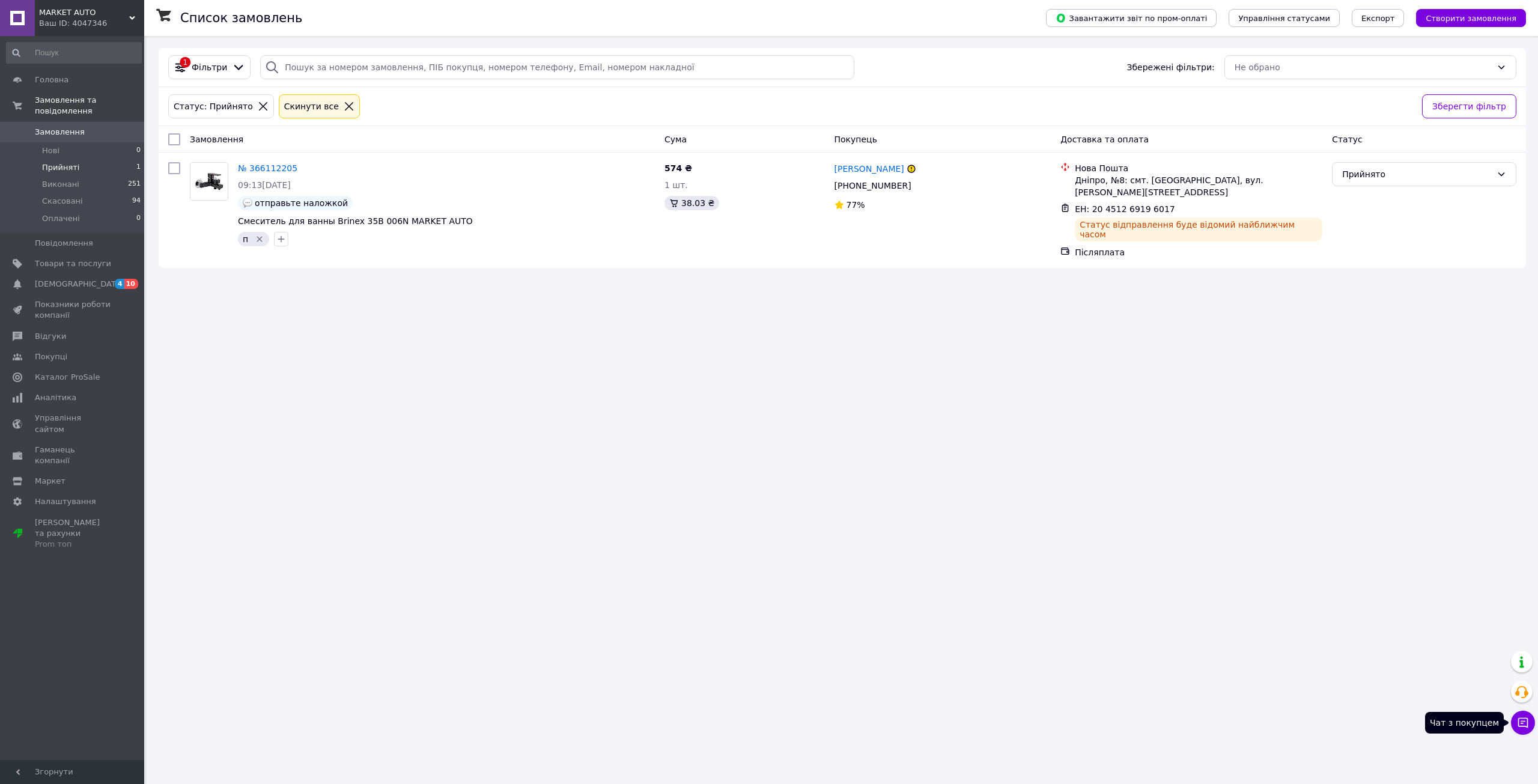
click at [1526, 726] on icon at bounding box center [1523, 723] width 10 height 10
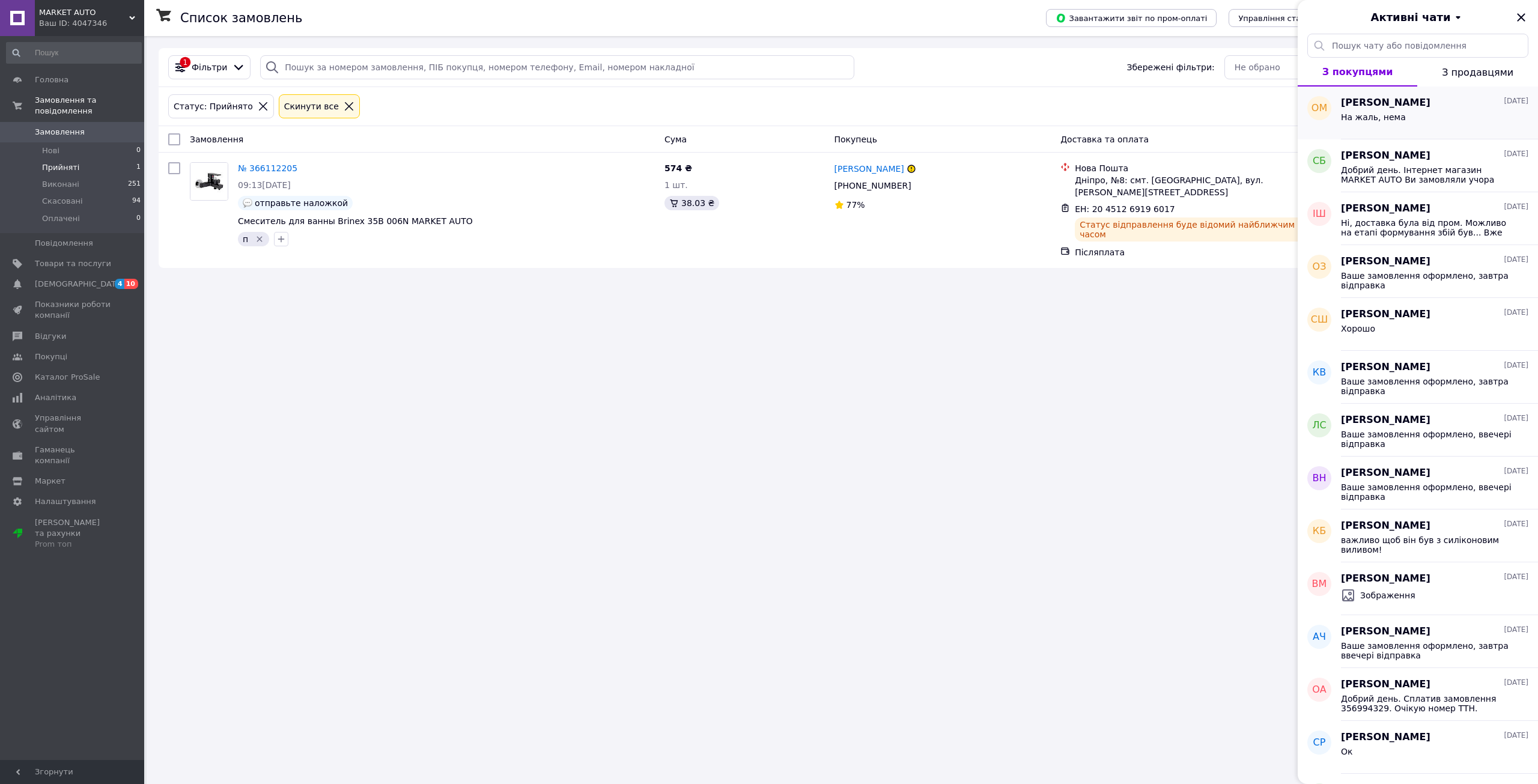
click at [1401, 110] on div "На жаль, нема" at bounding box center [1435, 120] width 188 height 19
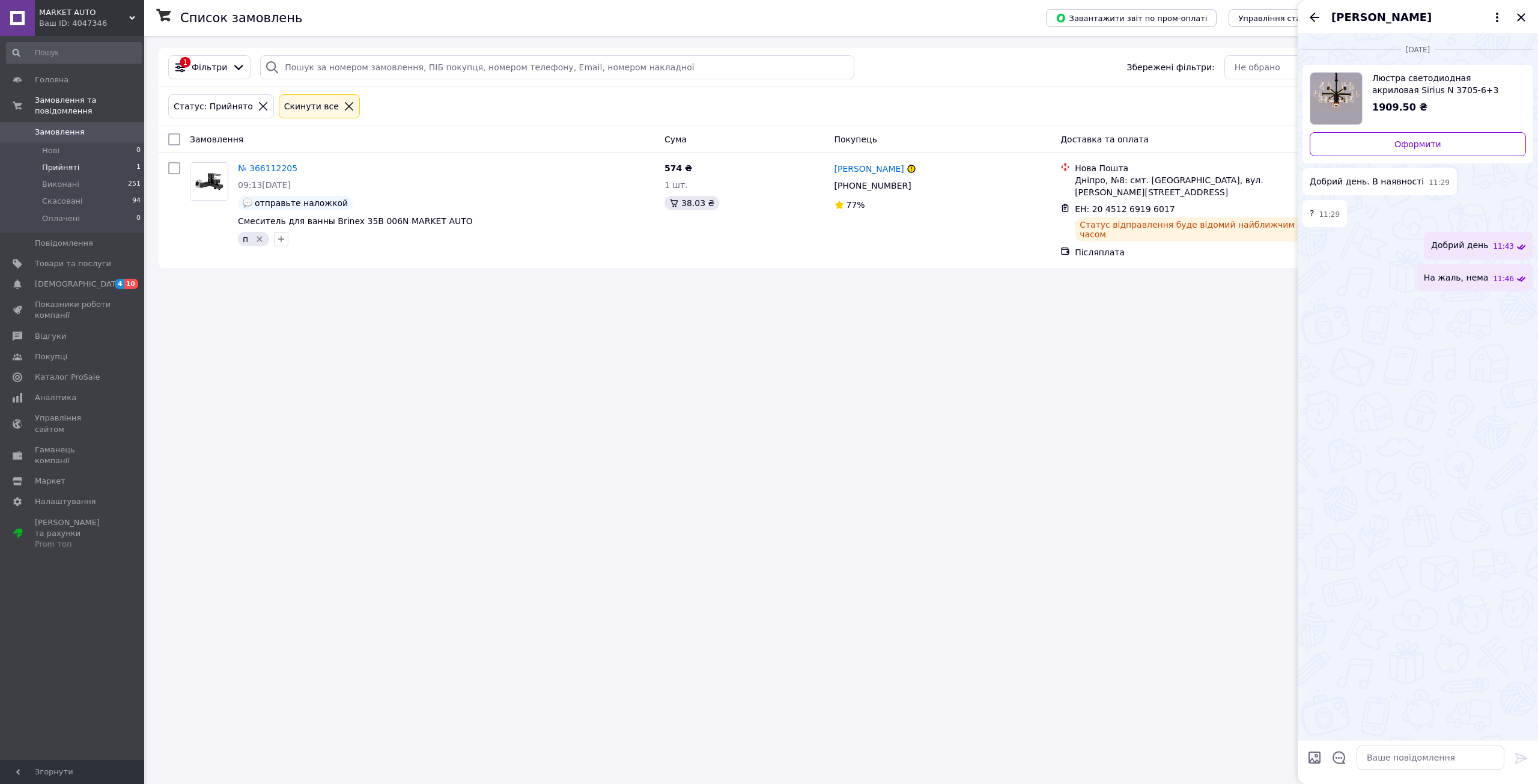
drag, startPoint x: 1317, startPoint y: 21, endPoint x: 1322, endPoint y: 29, distance: 9.4
click at [1317, 21] on icon "Назад" at bounding box center [1314, 17] width 14 height 14
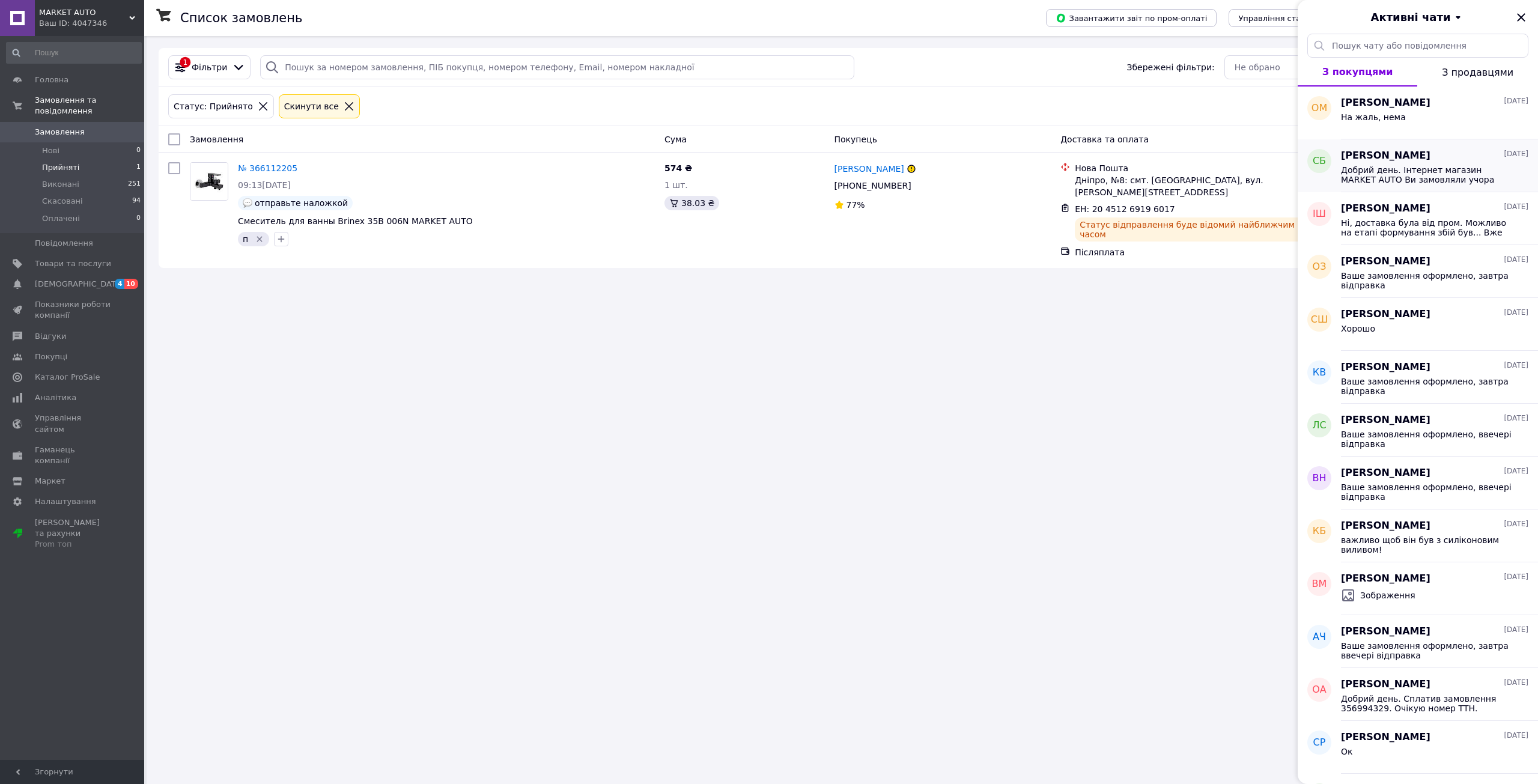
click at [1382, 157] on span "[PERSON_NAME]" at bounding box center [1386, 156] width 90 height 14
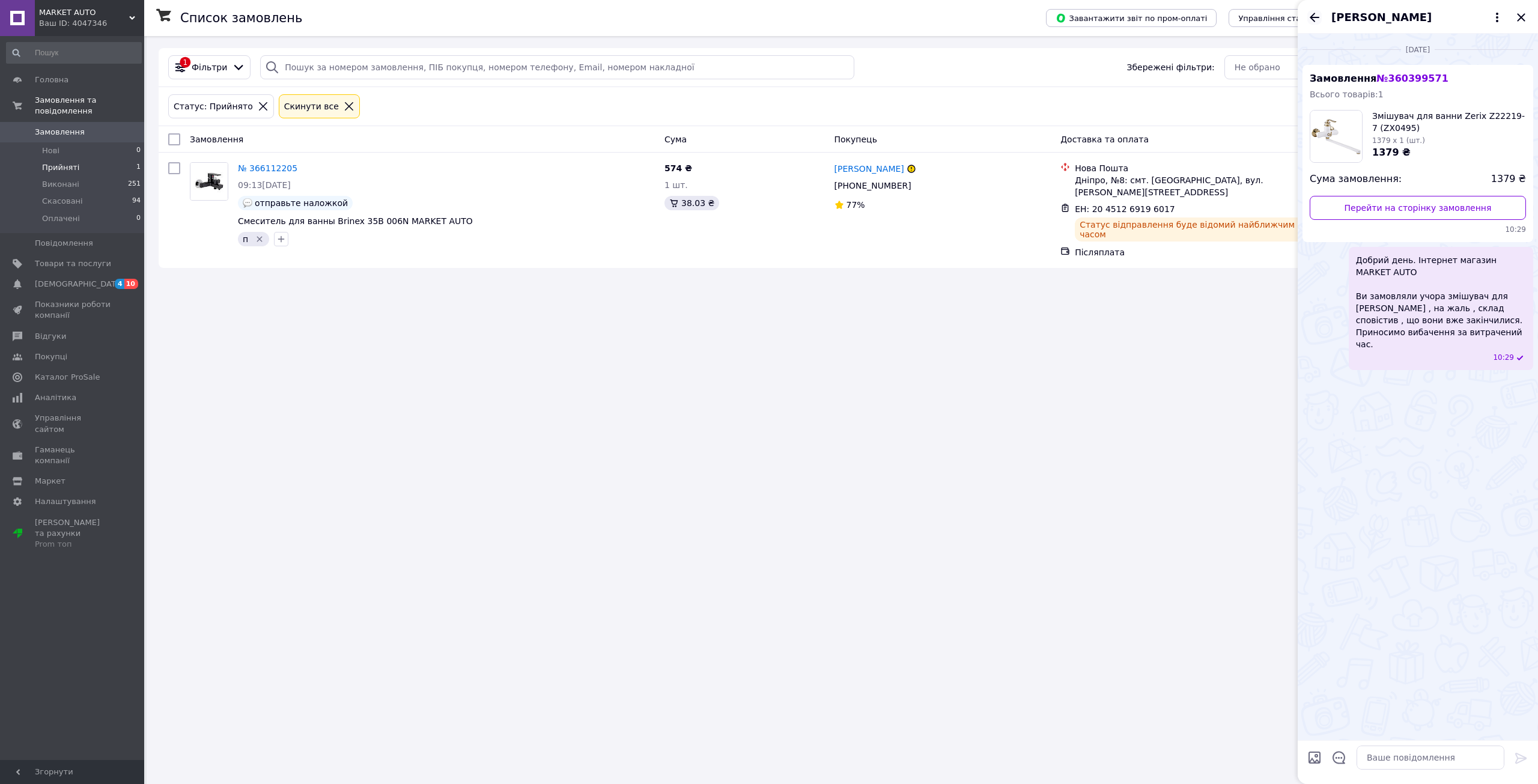
click at [1315, 11] on icon "Назад" at bounding box center [1314, 17] width 14 height 14
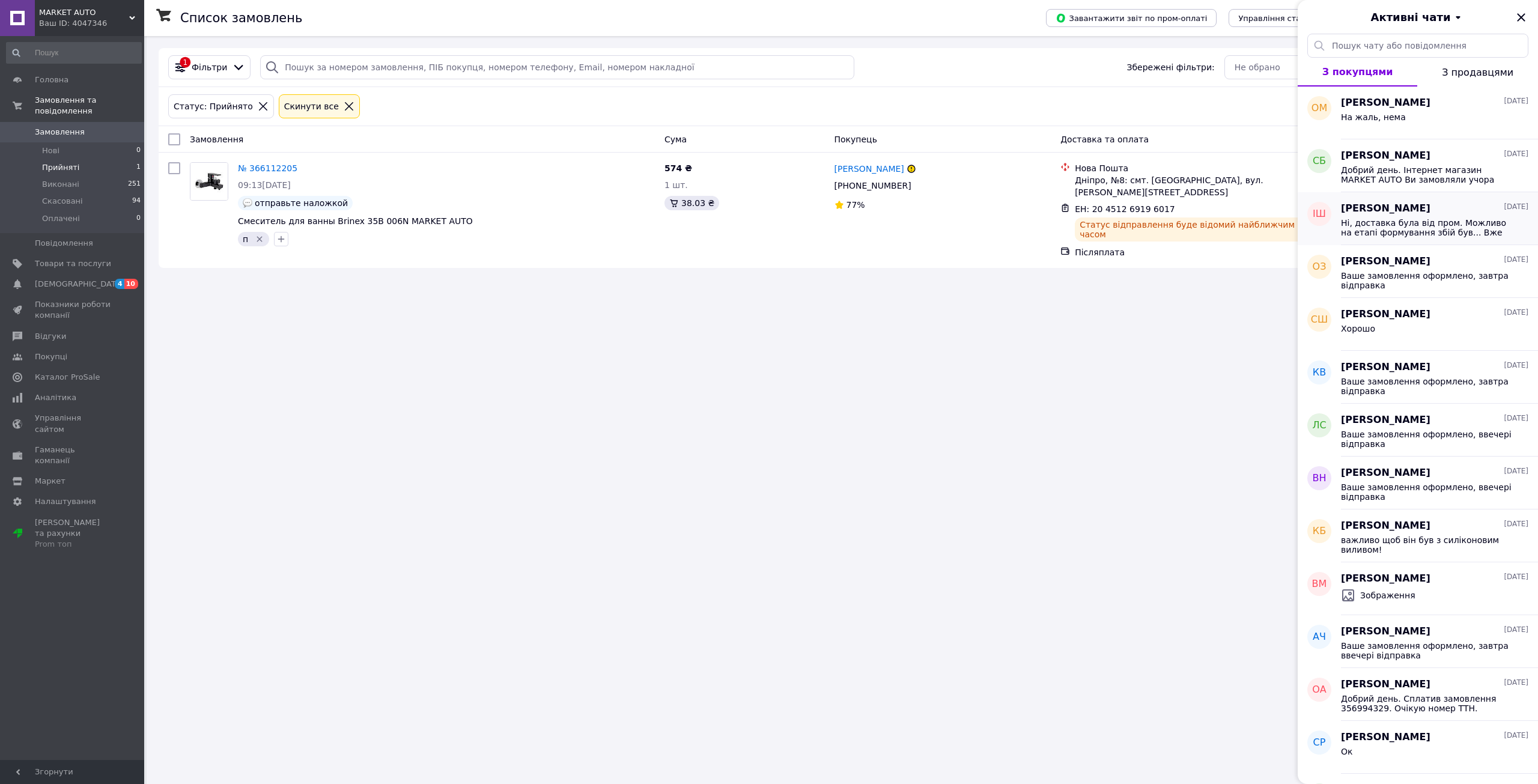
click at [1378, 215] on div "Ігор Шаповал 29.08.2025 Ні, доставка була від пром. Можливо на етапі формування…" at bounding box center [1440, 218] width 197 height 53
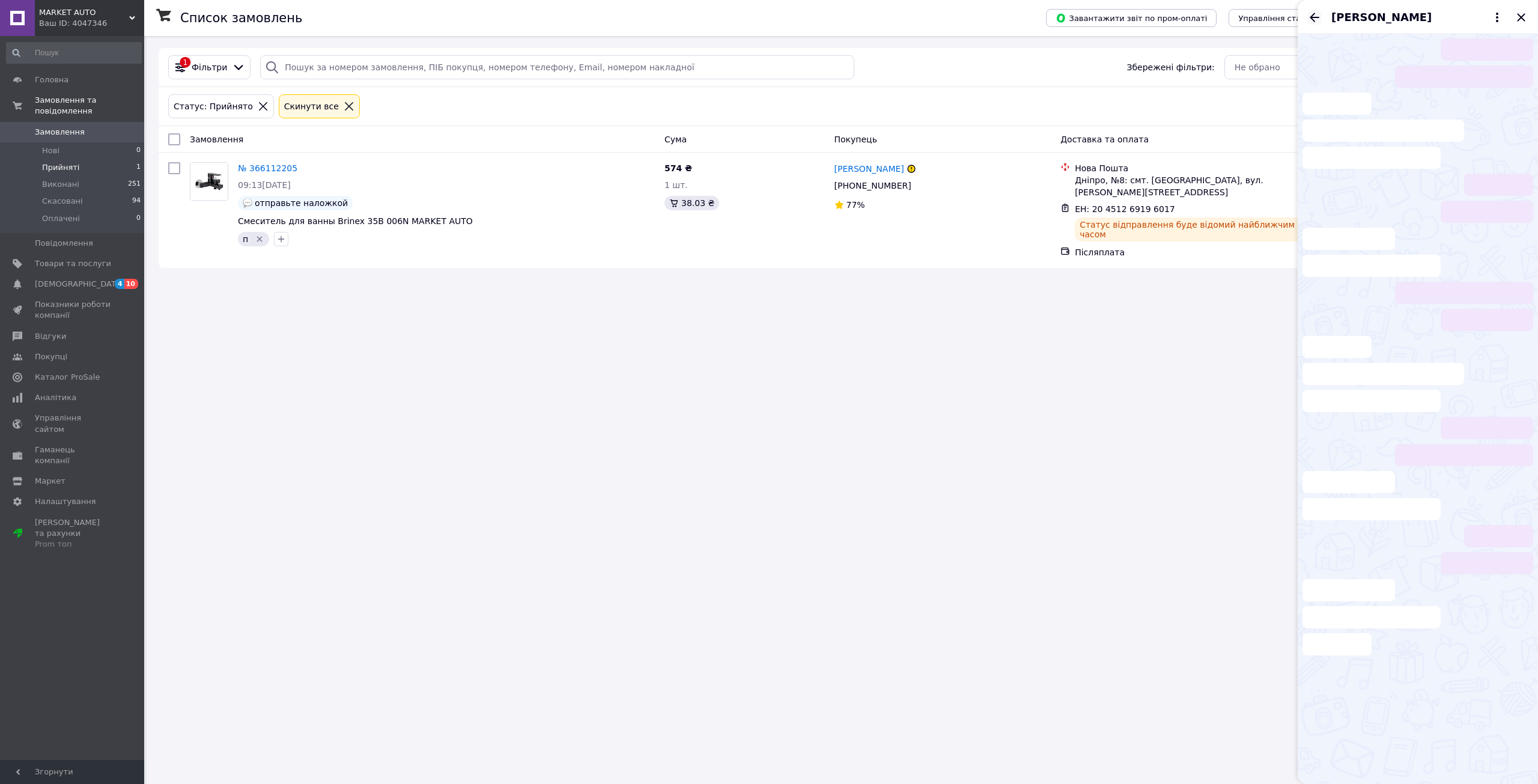
scroll to position [527, 0]
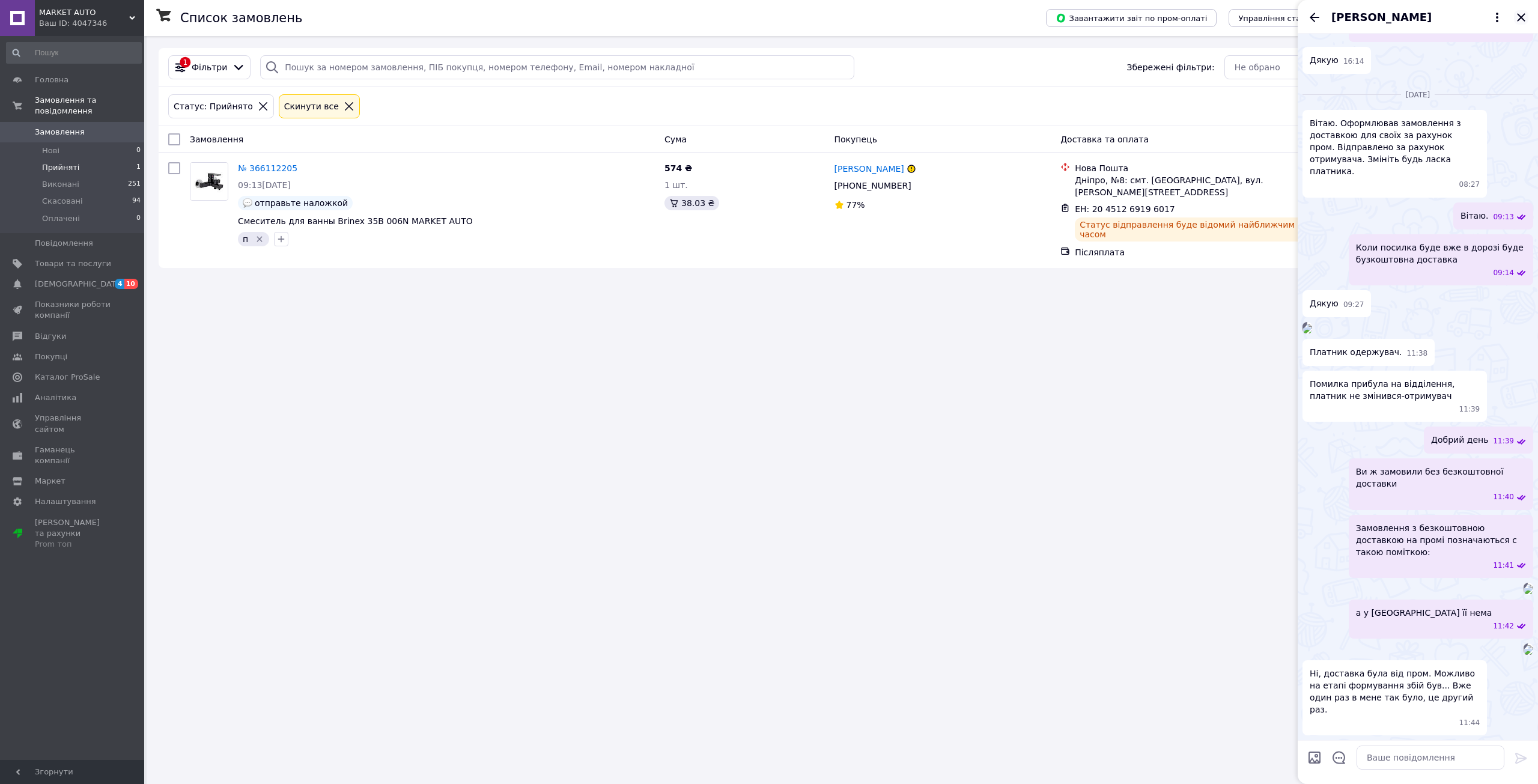
click at [1518, 16] on icon "Закрити" at bounding box center [1521, 17] width 14 height 14
